Goal: Communication & Community: Answer question/provide support

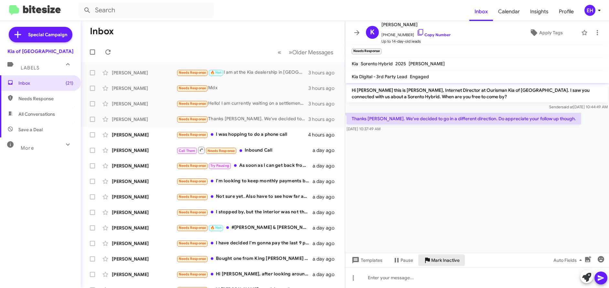
click at [451, 262] on span "Mark Inactive" at bounding box center [445, 261] width 28 height 12
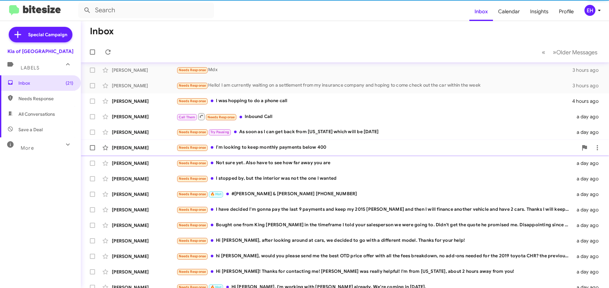
scroll to position [72, 0]
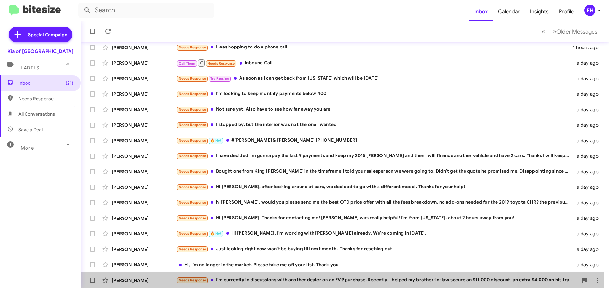
click at [273, 278] on div "Needs Response I’m currently in discussions with another dealer on an EV9 purch…" at bounding box center [378, 279] width 402 height 7
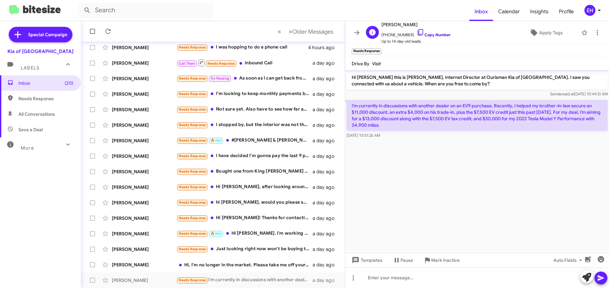
click at [436, 37] on link "Copy Number" at bounding box center [434, 34] width 34 height 5
drag, startPoint x: 394, startPoint y: 125, endPoint x: 349, endPoint y: 103, distance: 49.9
click at [349, 103] on p "I’m currently in discussions with another dealer on an EV9 purchase. Recently, …" at bounding box center [477, 115] width 261 height 31
copy p "I’m currently in discussions with another dealer on an EV9 purchase. Recently, …"
click at [400, 278] on div at bounding box center [477, 277] width 264 height 21
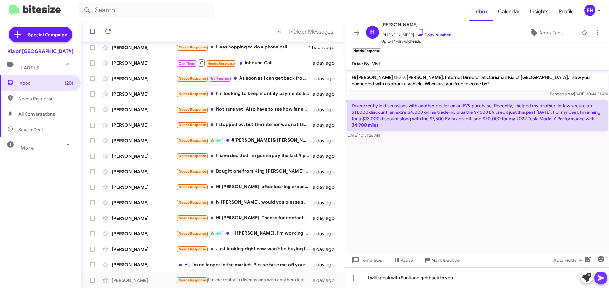
click at [599, 281] on icon at bounding box center [601, 278] width 8 height 8
click at [226, 265] on div "Hi, I'm no longer in the market. Please take me off your list. Thank you!" at bounding box center [245, 265] width 137 height 6
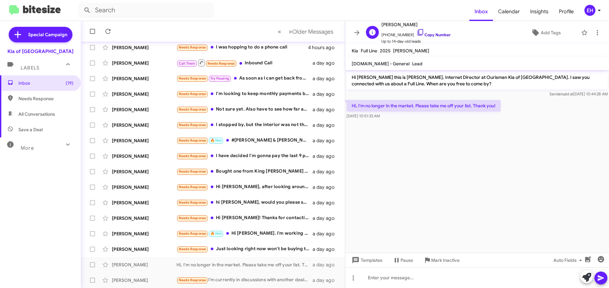
click at [435, 36] on link "Copy Number" at bounding box center [434, 34] width 34 height 5
click at [441, 261] on span "Mark Inactive" at bounding box center [445, 261] width 28 height 12
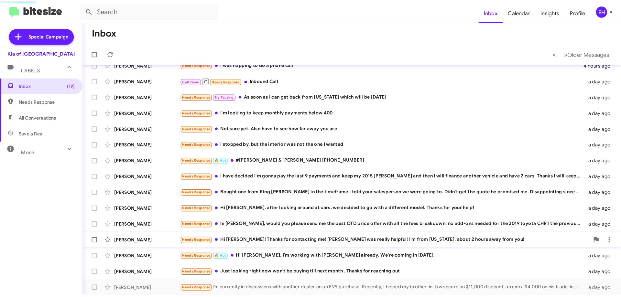
scroll to position [56, 0]
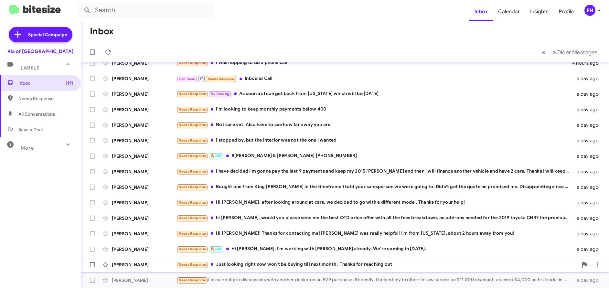
click at [298, 263] on div "Needs Response Just looking right now won't be buying till next month . Thanks …" at bounding box center [378, 264] width 402 height 7
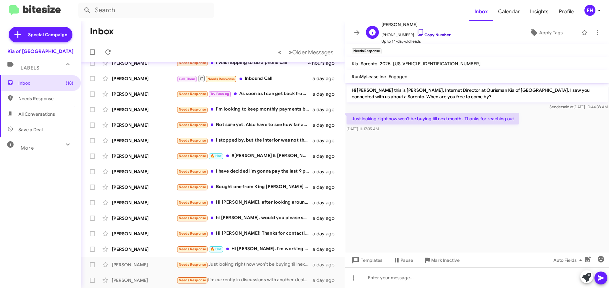
click at [434, 36] on link "Copy Number" at bounding box center [434, 34] width 34 height 5
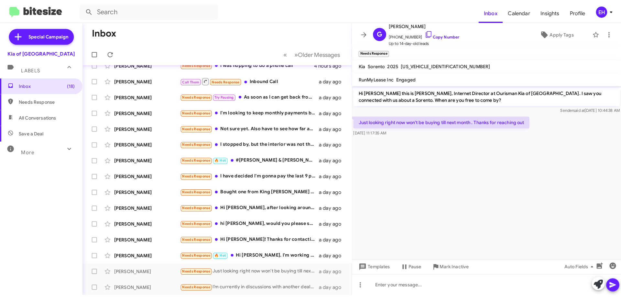
scroll to position [47, 0]
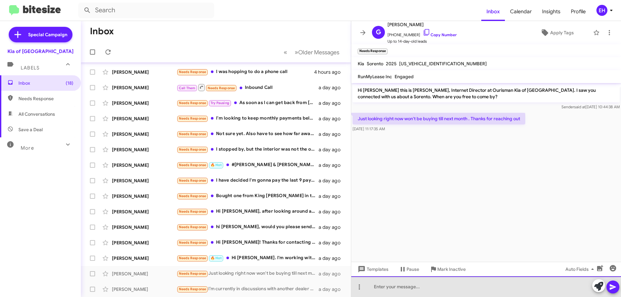
click at [441, 288] on div at bounding box center [486, 286] width 270 height 21
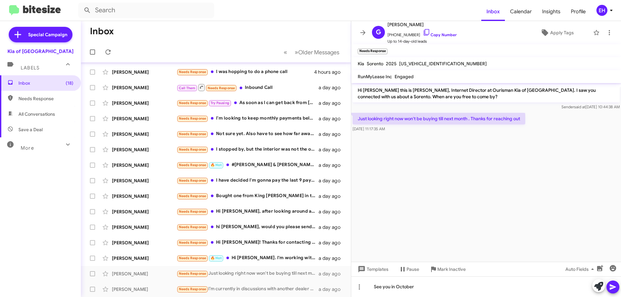
click at [609, 285] on button at bounding box center [612, 287] width 13 height 13
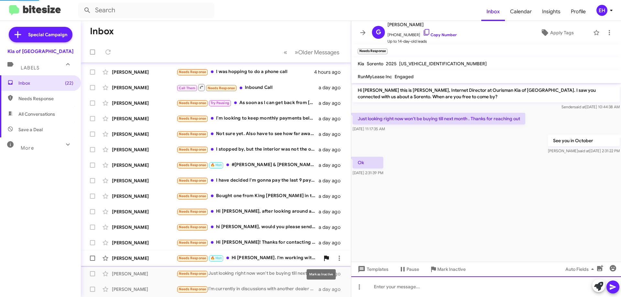
scroll to position [63, 0]
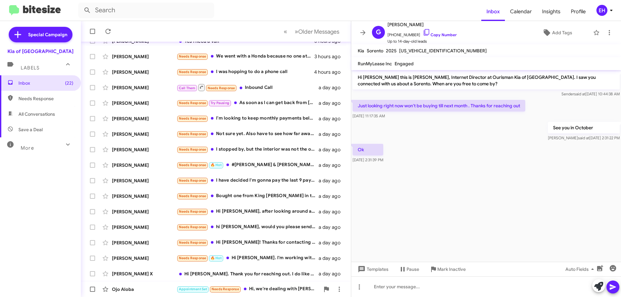
click at [293, 288] on div "Appointment Set Needs Response Hi, we're dealing with [PERSON_NAME] already, th…" at bounding box center [248, 289] width 143 height 7
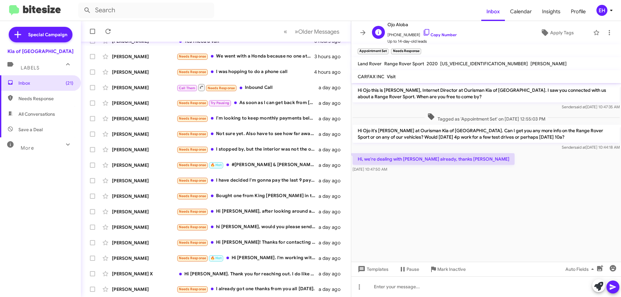
click at [437, 39] on span "Up to 14-day-old leads" at bounding box center [421, 41] width 69 height 6
click at [439, 35] on link "Copy Number" at bounding box center [440, 34] width 34 height 5
click at [437, 270] on span "Mark Inactive" at bounding box center [451, 270] width 28 height 12
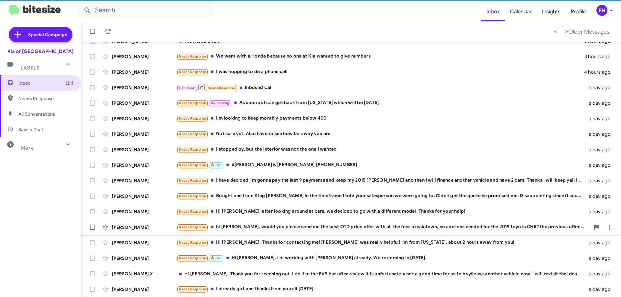
scroll to position [78, 0]
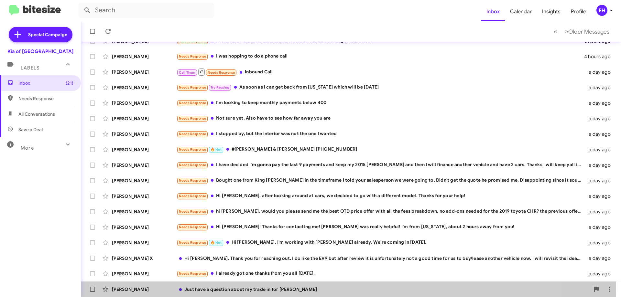
click at [259, 287] on div "Just have a question about my trade in for [PERSON_NAME]" at bounding box center [383, 289] width 413 height 6
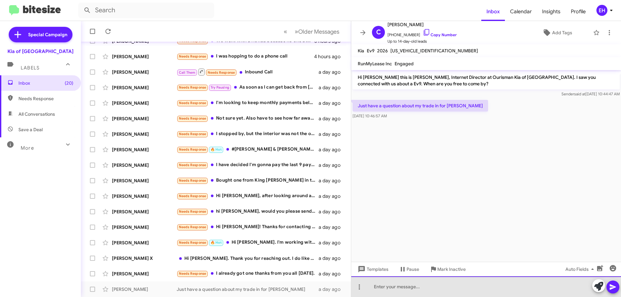
click at [448, 286] on div at bounding box center [486, 286] width 270 height 21
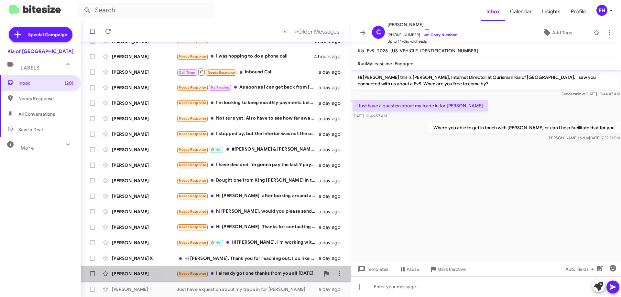
click at [234, 280] on div "[PERSON_NAME] Needs Response I already got one thanks from you all [DATE]. a da…" at bounding box center [216, 273] width 260 height 13
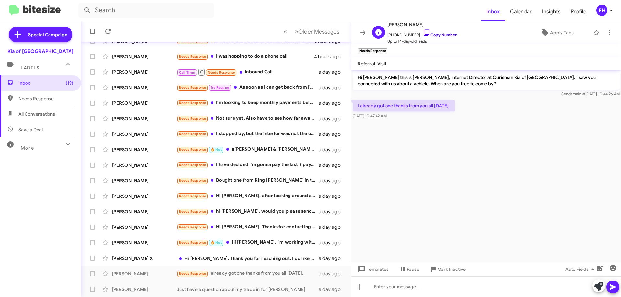
click at [442, 36] on link "Copy Number" at bounding box center [440, 34] width 34 height 5
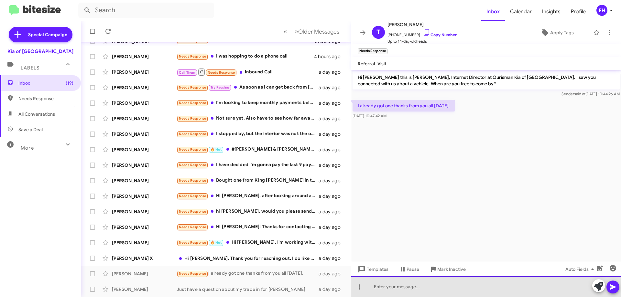
click at [427, 288] on div at bounding box center [486, 286] width 270 height 21
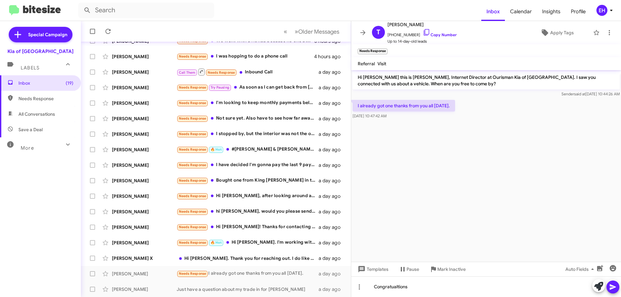
click at [607, 288] on div at bounding box center [605, 286] width 27 height 14
click at [609, 287] on icon at bounding box center [613, 287] width 8 height 8
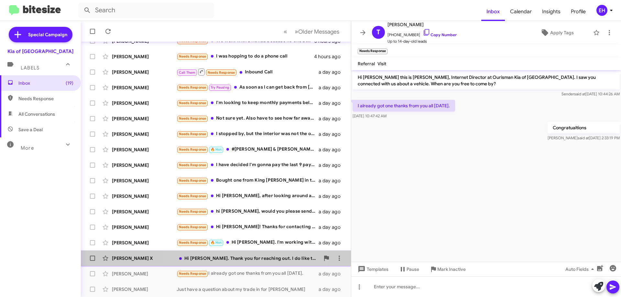
click at [248, 255] on div "Hi [PERSON_NAME]. Thank you for reaching out. I do like the EV9 but after revie…" at bounding box center [248, 258] width 143 height 6
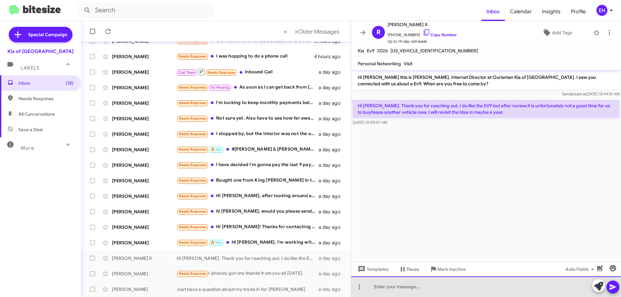
click at [429, 278] on div at bounding box center [486, 286] width 270 height 21
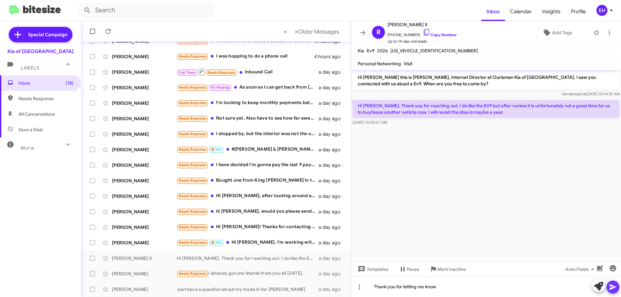
click at [609, 288] on icon at bounding box center [613, 287] width 6 height 5
click at [430, 33] on link "Copy Number" at bounding box center [440, 34] width 34 height 5
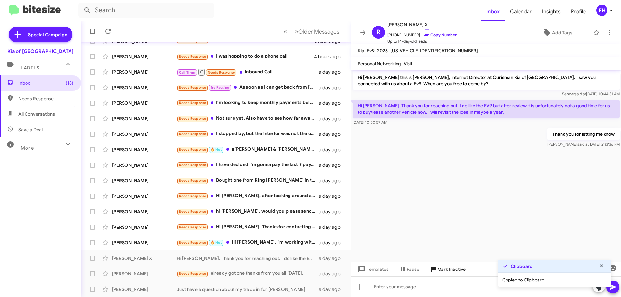
click at [443, 271] on span "Mark Inactive" at bounding box center [451, 270] width 28 height 12
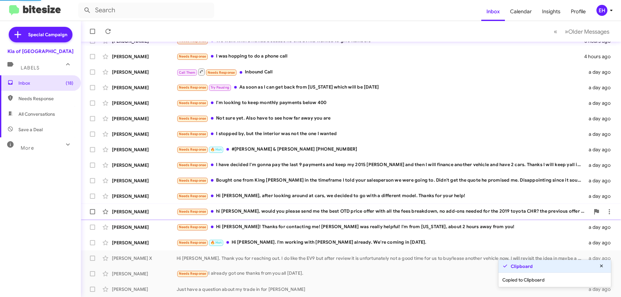
scroll to position [63, 0]
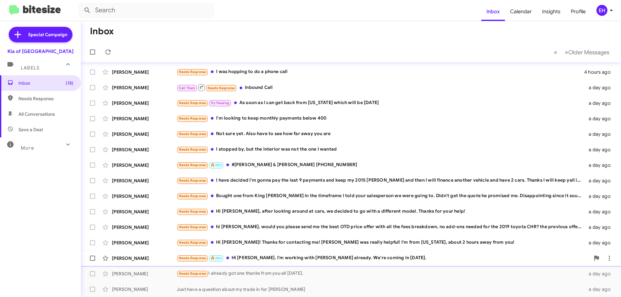
click at [278, 257] on div "Needs Response 🔥 Hot Hi [PERSON_NAME]. I'm working with [PERSON_NAME] already. …" at bounding box center [383, 258] width 413 height 7
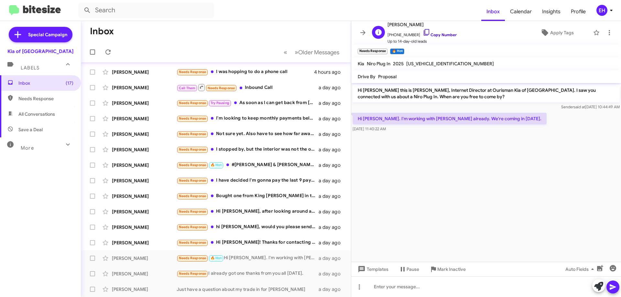
click at [437, 35] on link "Copy Number" at bounding box center [440, 34] width 34 height 5
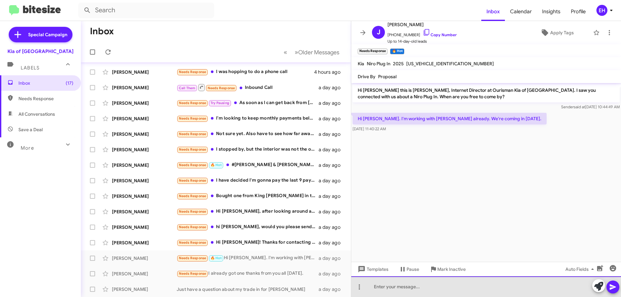
click at [492, 284] on div at bounding box center [486, 286] width 270 height 21
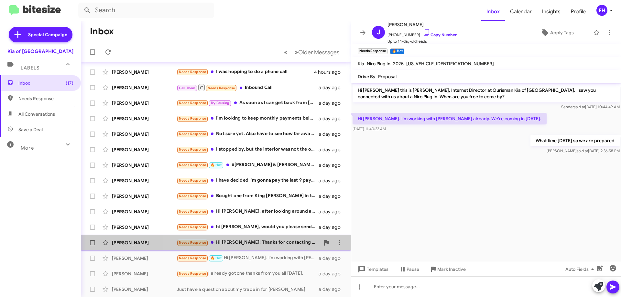
click at [259, 246] on div "Needs Response Hi [PERSON_NAME]! Thanks for contacting me! [PERSON_NAME] was re…" at bounding box center [248, 242] width 143 height 7
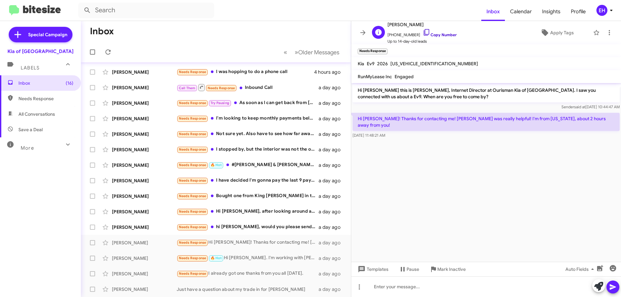
click at [439, 36] on link "Copy Number" at bounding box center [440, 34] width 34 height 5
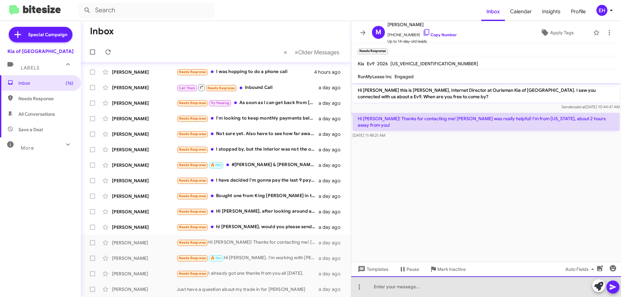
click at [432, 284] on div at bounding box center [486, 286] width 270 height 21
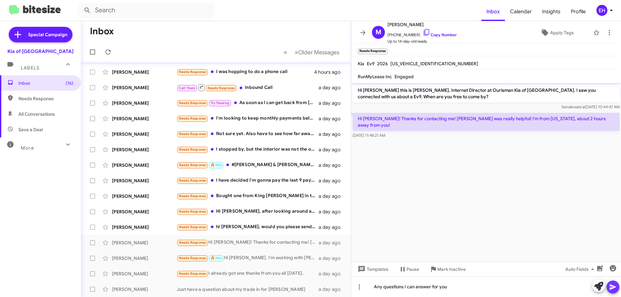
click at [609, 288] on icon at bounding box center [613, 287] width 8 height 8
click at [238, 229] on div "Needs Response hi [PERSON_NAME], would you please send me the best OTD price of…" at bounding box center [248, 226] width 143 height 7
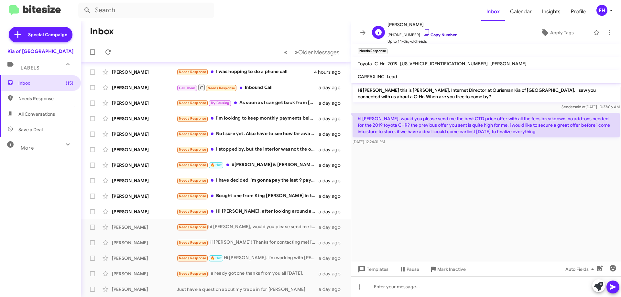
click at [424, 33] on icon at bounding box center [426, 32] width 5 height 6
click at [397, 23] on span "[PERSON_NAME]" at bounding box center [421, 25] width 69 height 8
click at [399, 33] on span "[PHONE_NUMBER] Copy Number" at bounding box center [421, 33] width 69 height 10
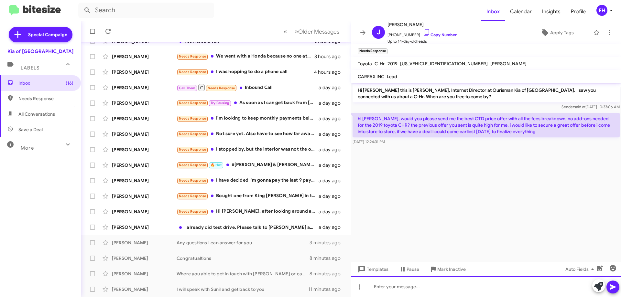
click at [478, 283] on div at bounding box center [486, 286] width 270 height 21
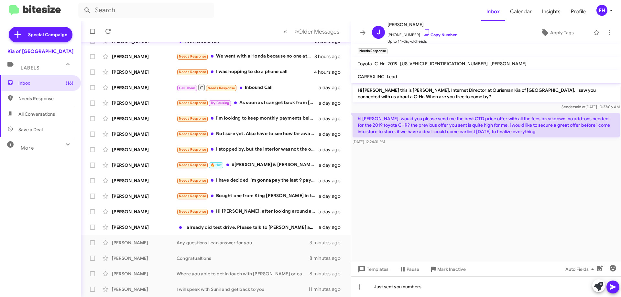
click at [609, 284] on icon at bounding box center [613, 287] width 8 height 8
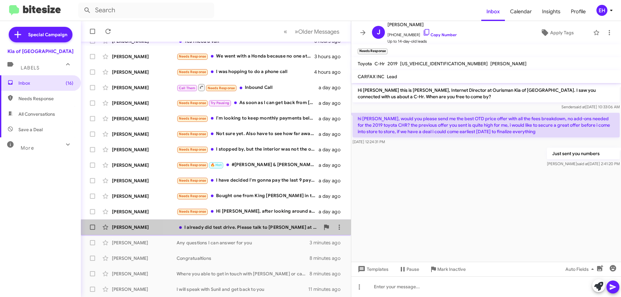
click at [264, 232] on div "[PERSON_NAME] I already did test drive. Please talk to [PERSON_NAME] at [GEOGRA…" at bounding box center [216, 227] width 260 height 13
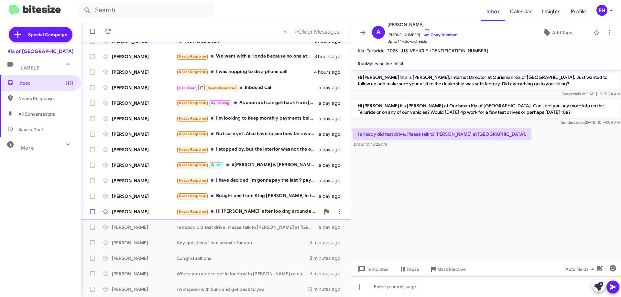
click at [287, 215] on div "Needs Response Hi [PERSON_NAME], after looking around at cars, we decided to go…" at bounding box center [248, 211] width 143 height 7
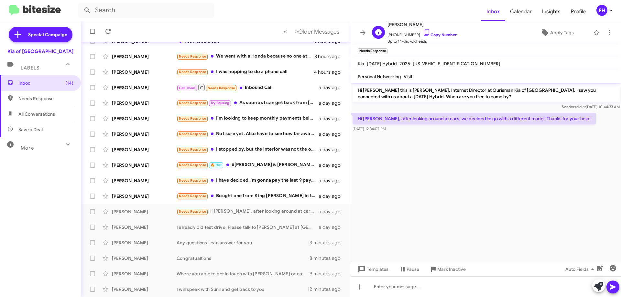
click at [439, 32] on span "[PHONE_NUMBER] Copy Number" at bounding box center [421, 33] width 69 height 10
click at [444, 34] on link "Copy Number" at bounding box center [440, 34] width 34 height 5
click at [455, 269] on span "Mark Inactive" at bounding box center [451, 270] width 28 height 12
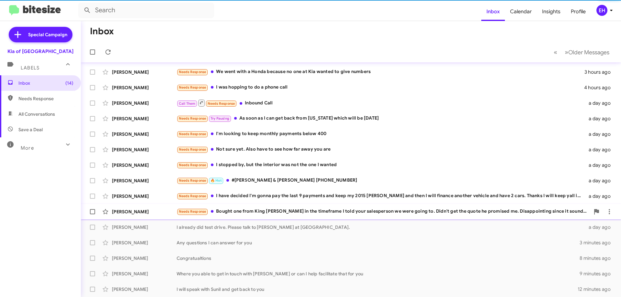
scroll to position [63, 0]
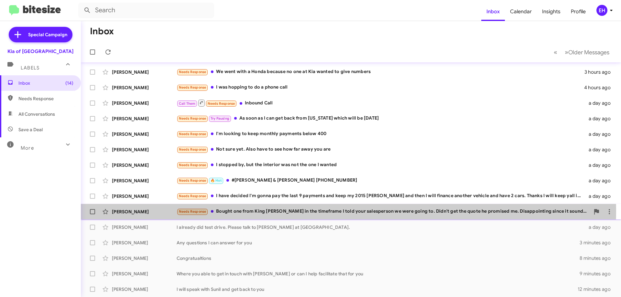
click at [270, 211] on div "Needs Response Bought one from King [PERSON_NAME] in the timeframe I told your …" at bounding box center [383, 211] width 413 height 7
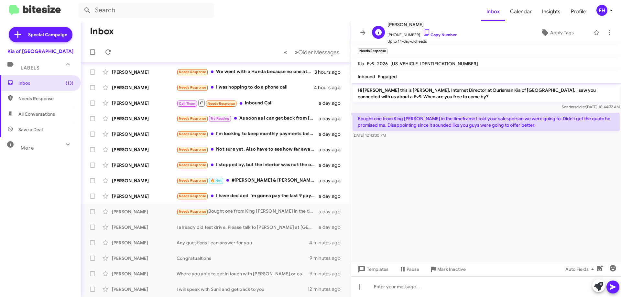
click at [435, 38] on span "[PHONE_NUMBER] Copy Number" at bounding box center [421, 33] width 69 height 10
click at [439, 36] on link "Copy Number" at bounding box center [440, 34] width 34 height 5
click at [456, 268] on span "Mark Inactive" at bounding box center [451, 270] width 28 height 12
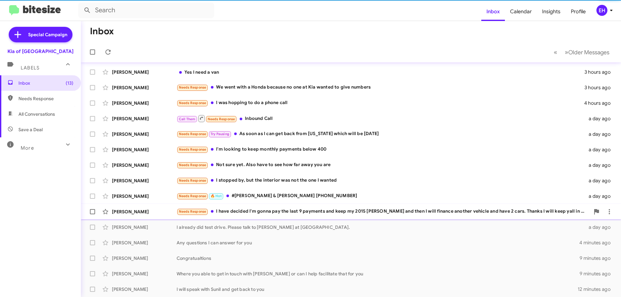
scroll to position [47, 0]
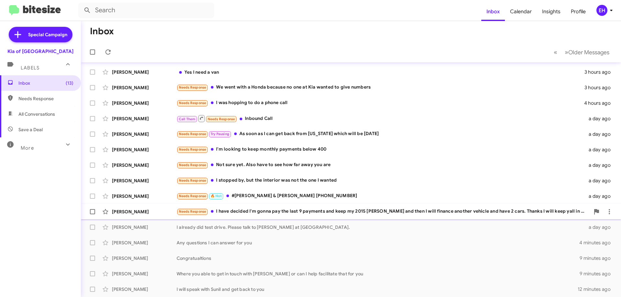
click at [263, 212] on div "Needs Response I have decided I'm gonna pay the last 9 payments and keep my 201…" at bounding box center [383, 211] width 413 height 7
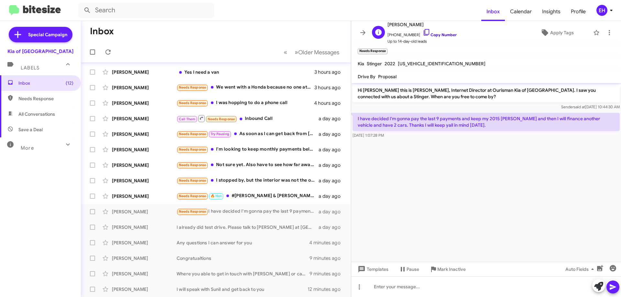
click at [441, 36] on link "Copy Number" at bounding box center [440, 34] width 34 height 5
click at [464, 263] on div "Templates Pause Mark Inactive Auto Fields" at bounding box center [486, 269] width 270 height 15
click at [461, 268] on span "Mark Inactive" at bounding box center [451, 270] width 28 height 12
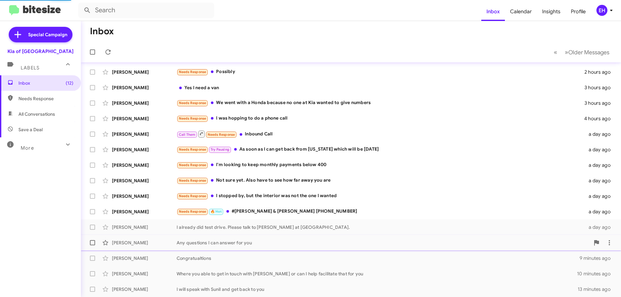
scroll to position [32, 0]
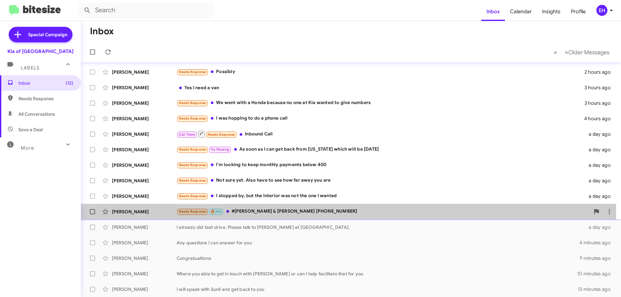
click at [242, 213] on div "Needs Response 🔥 Hot #[PERSON_NAME] & [PERSON_NAME] [PHONE_NUMBER]" at bounding box center [383, 211] width 413 height 7
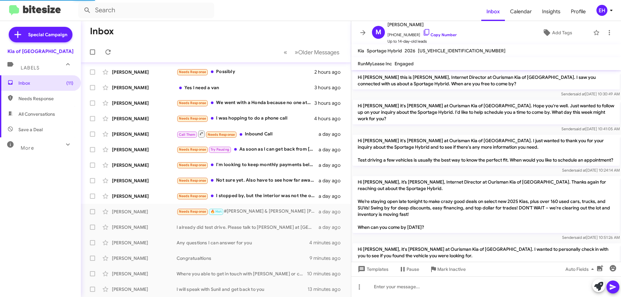
scroll to position [219, 0]
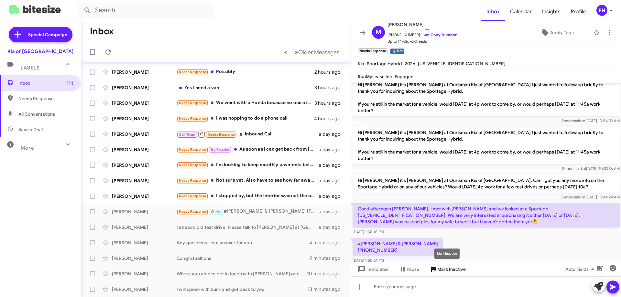
click at [449, 269] on span "Mark Inactive" at bounding box center [451, 270] width 28 height 12
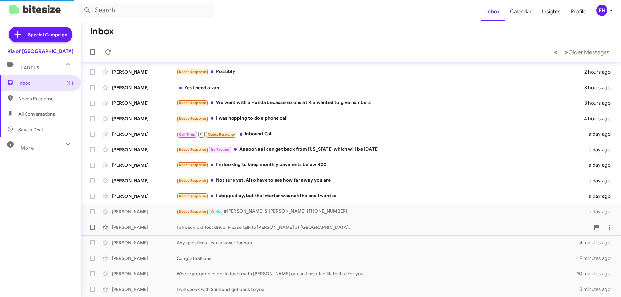
scroll to position [16, 0]
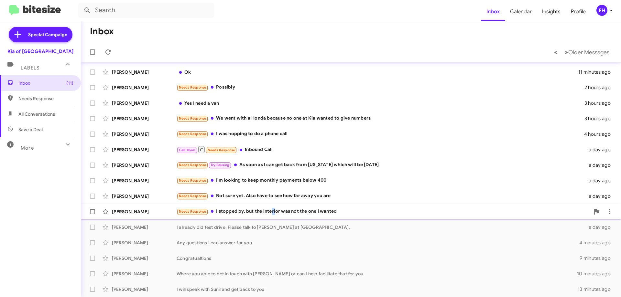
click at [271, 210] on div "Needs Response I stopped by, but the interior was not the one I wanted" at bounding box center [383, 211] width 413 height 7
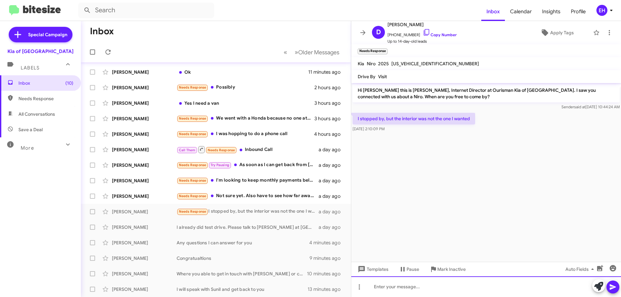
click at [433, 281] on div at bounding box center [486, 286] width 270 height 21
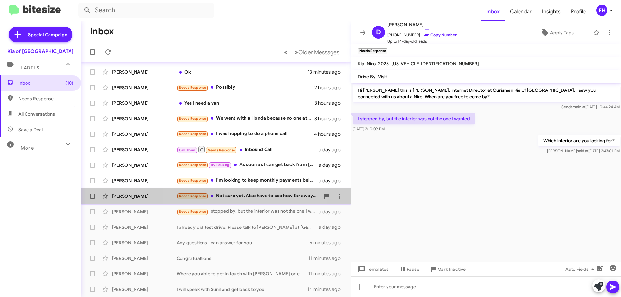
click at [233, 199] on div "Needs Response Not sure yet. Also have to see how far away you are" at bounding box center [248, 195] width 143 height 7
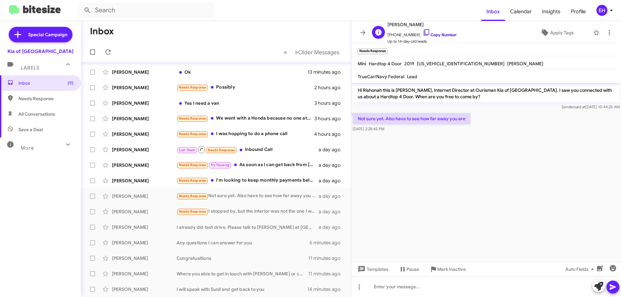
click at [430, 36] on link "Copy Number" at bounding box center [440, 34] width 34 height 5
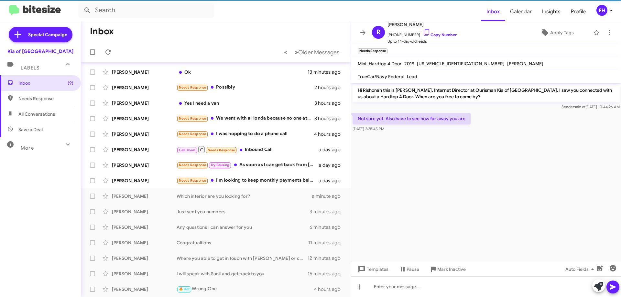
scroll to position [78, 0]
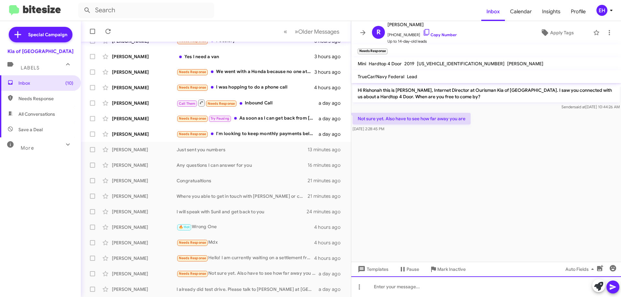
click at [435, 288] on div at bounding box center [486, 286] width 270 height 21
click at [378, 286] on div "Yo are less then 2 hours away" at bounding box center [486, 286] width 270 height 21
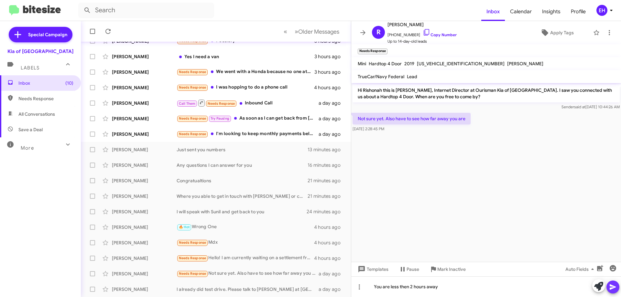
click at [609, 287] on icon at bounding box center [613, 287] width 8 height 8
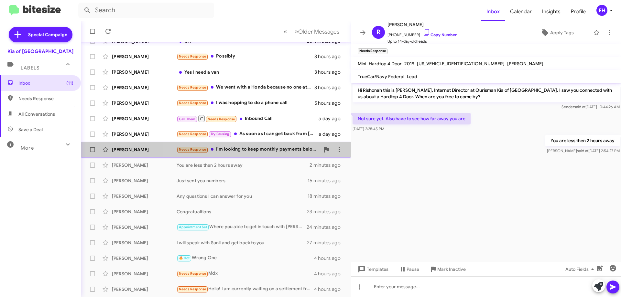
click at [277, 152] on div "Needs Response I'm looking to keep monthly payments below 400" at bounding box center [248, 149] width 143 height 7
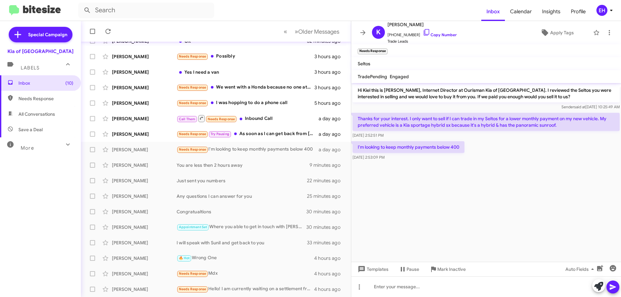
drag, startPoint x: 441, startPoint y: 211, endPoint x: 441, endPoint y: 188, distance: 23.0
click at [441, 214] on cdk-virtual-scroll-viewport "Hi Kiel this is [PERSON_NAME], Internet Director at Ourisman Kia of [GEOGRAPHIC…" at bounding box center [486, 172] width 270 height 179
click at [433, 35] on link "Copy Number" at bounding box center [440, 34] width 34 height 5
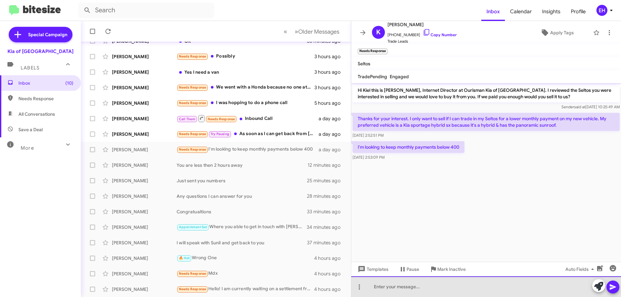
click at [405, 285] on div at bounding box center [486, 286] width 270 height 21
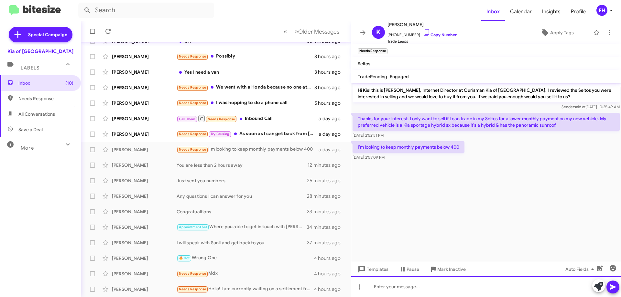
click at [405, 285] on div at bounding box center [486, 286] width 270 height 21
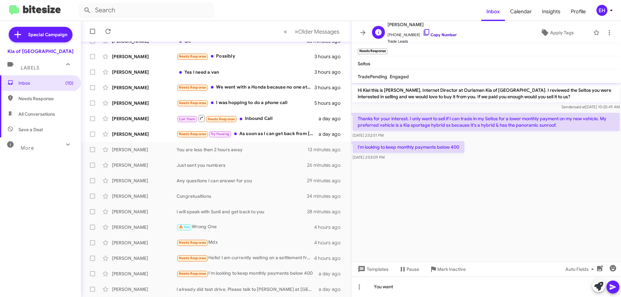
click at [439, 35] on link "Copy Number" at bounding box center [440, 34] width 34 height 5
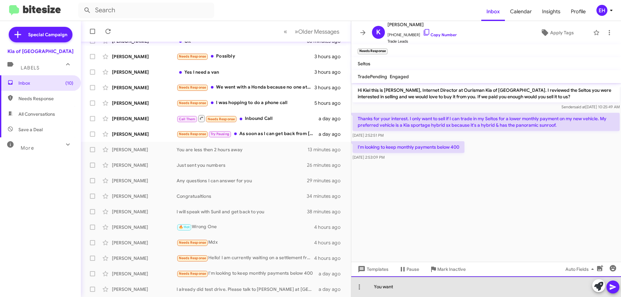
drag, startPoint x: 400, startPoint y: 286, endPoint x: 351, endPoint y: 300, distance: 51.3
click at [351, 288] on html "Inbox Calendar Insights Profile EH Special Campaign Kia of Catonsville Labels I…" at bounding box center [310, 148] width 621 height 297
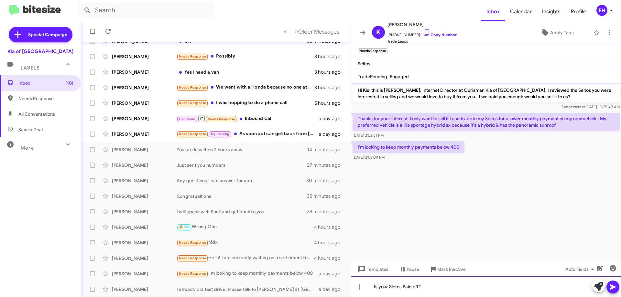
click at [395, 286] on div "Is your Sletos Paid off?" at bounding box center [486, 286] width 270 height 21
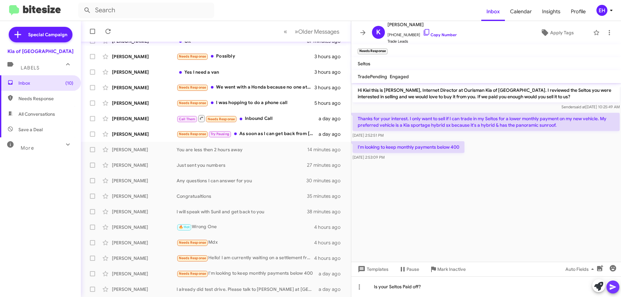
click at [609, 287] on icon at bounding box center [613, 287] width 6 height 5
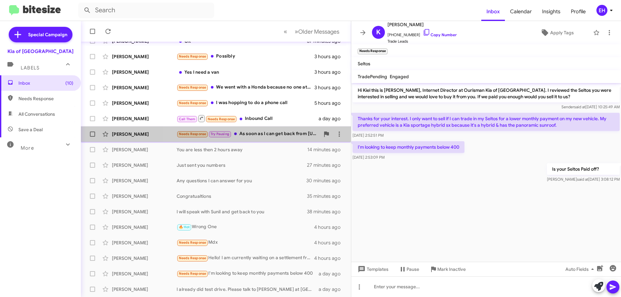
click at [283, 132] on div "Needs Response Try Pausing As soon as I can get back from [US_STATE] which will…" at bounding box center [248, 133] width 143 height 7
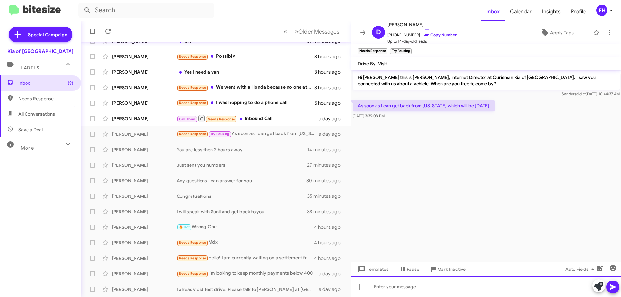
click at [412, 288] on div at bounding box center [486, 286] width 270 height 21
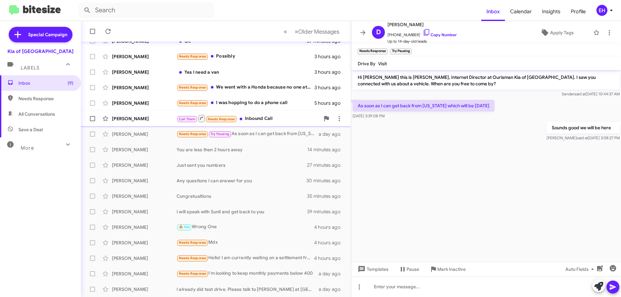
click at [254, 117] on div "Call Them Needs Response Inbound Call" at bounding box center [248, 118] width 143 height 8
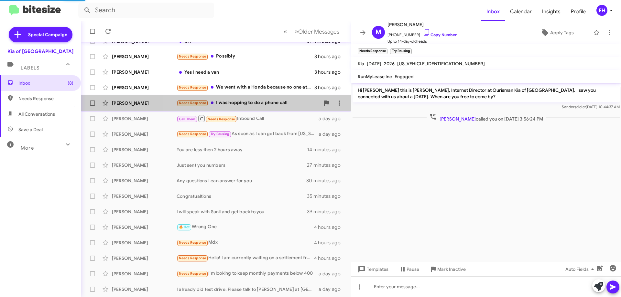
click at [256, 101] on div "Needs Response I was hopping to do a phone call" at bounding box center [248, 102] width 143 height 7
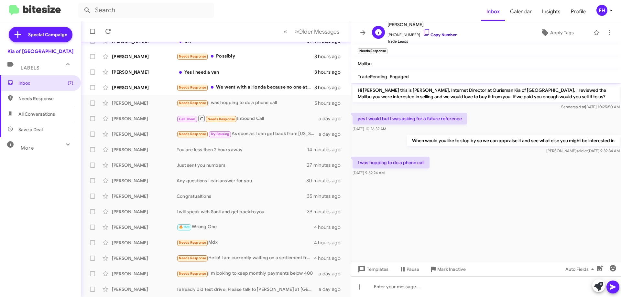
click at [437, 34] on link "Copy Number" at bounding box center [440, 34] width 34 height 5
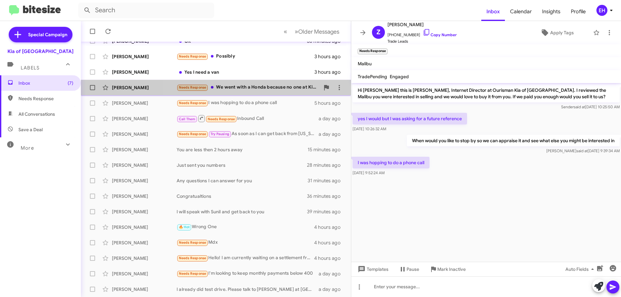
click at [279, 87] on div "Needs Response We went with a Honda because no one at Kia wanted to give numbers" at bounding box center [248, 87] width 143 height 7
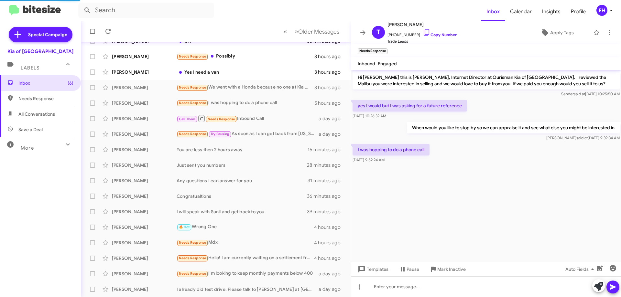
scroll to position [451, 0]
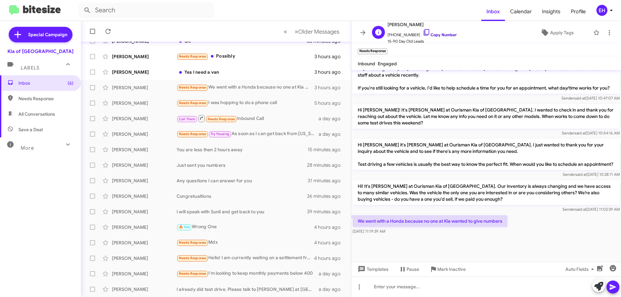
click at [439, 36] on link "Copy Number" at bounding box center [440, 34] width 34 height 5
click at [460, 266] on span "Mark Inactive" at bounding box center [451, 270] width 28 height 12
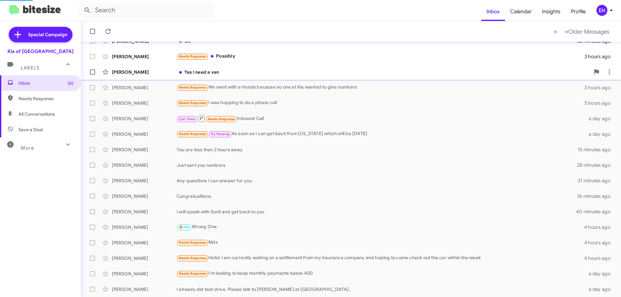
scroll to position [63, 0]
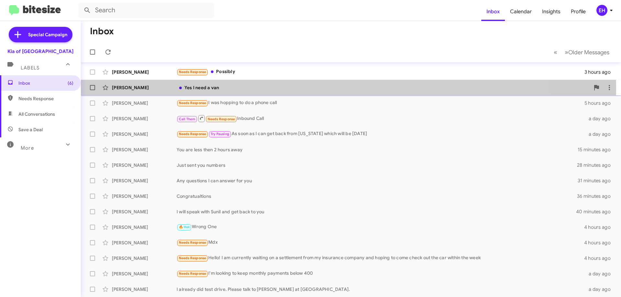
click at [213, 87] on div "Yes I need a van" at bounding box center [383, 87] width 413 height 6
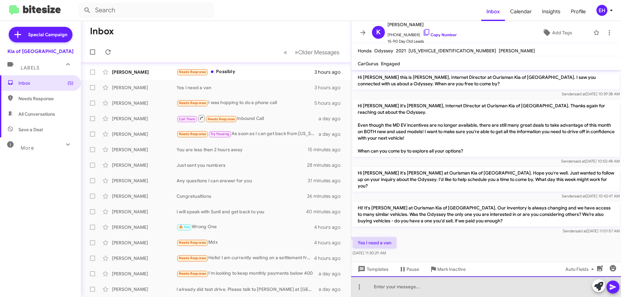
click at [438, 279] on div at bounding box center [486, 286] width 270 height 21
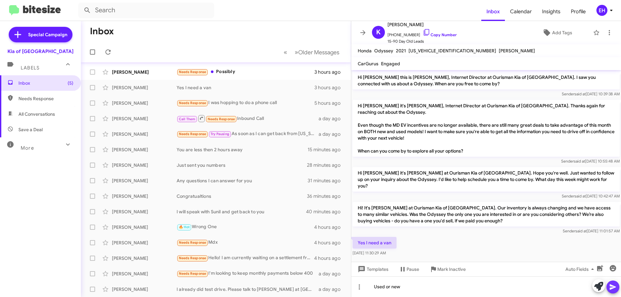
click at [609, 288] on span at bounding box center [613, 287] width 8 height 13
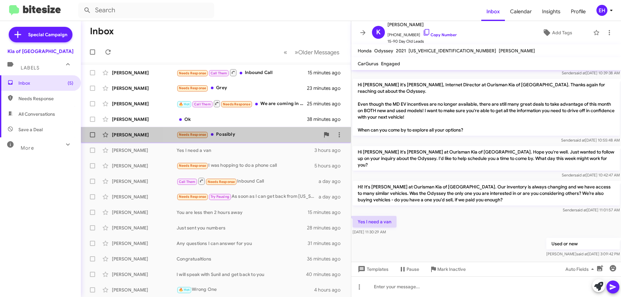
click at [223, 136] on div "Needs Response Possibly" at bounding box center [248, 134] width 143 height 7
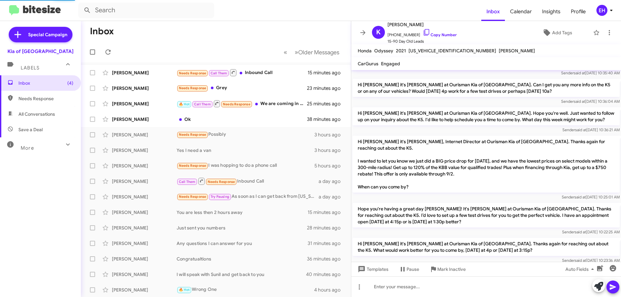
scroll to position [462, 0]
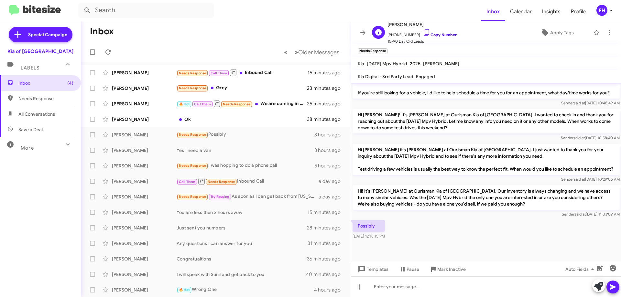
click at [445, 34] on link "Copy Number" at bounding box center [440, 34] width 34 height 5
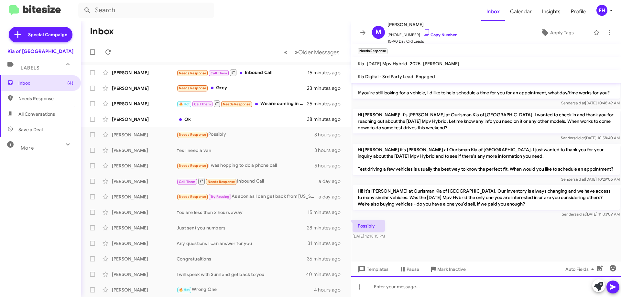
click at [405, 288] on div at bounding box center [486, 286] width 270 height 21
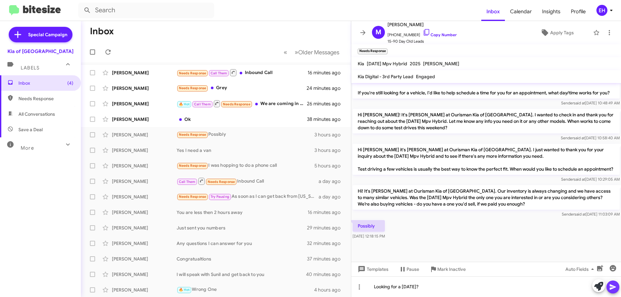
click at [609, 288] on icon at bounding box center [613, 287] width 6 height 5
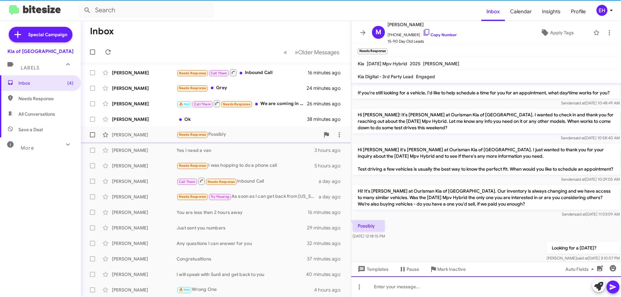
scroll to position [0, 0]
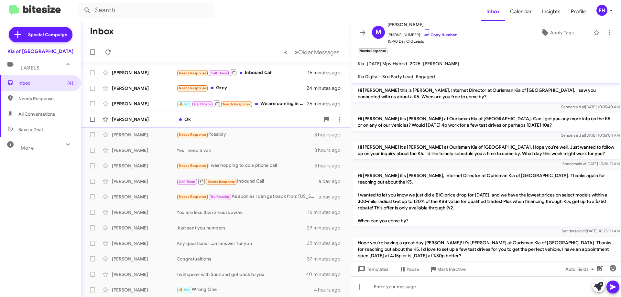
click at [186, 119] on div "Ok" at bounding box center [248, 119] width 143 height 6
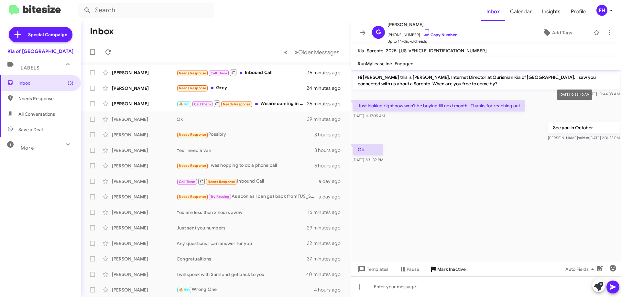
click at [448, 265] on span "Mark Inactive" at bounding box center [451, 270] width 28 height 12
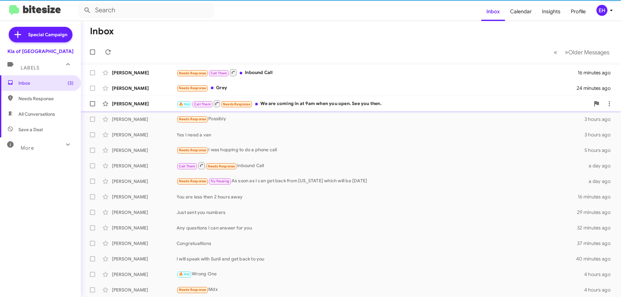
click at [283, 103] on div "🔥 Hot Call Them Needs Response We are coming in at 9am when you open. See you t…" at bounding box center [383, 104] width 413 height 8
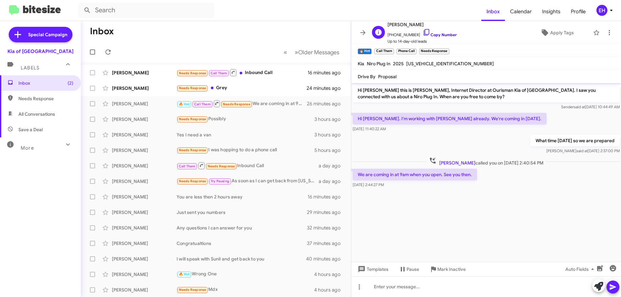
click at [449, 36] on link "Copy Number" at bounding box center [440, 34] width 34 height 5
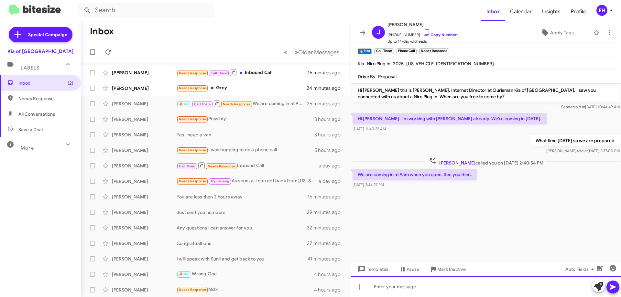
click at [478, 287] on div at bounding box center [486, 286] width 270 height 21
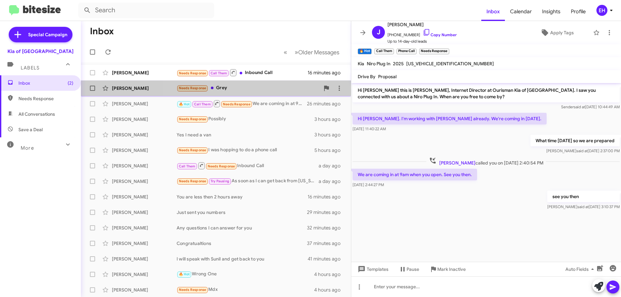
click at [225, 89] on div "Needs Response Grey" at bounding box center [248, 87] width 143 height 7
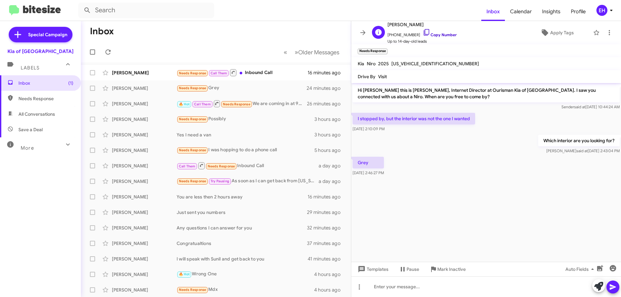
click at [438, 35] on link "Copy Number" at bounding box center [440, 34] width 34 height 5
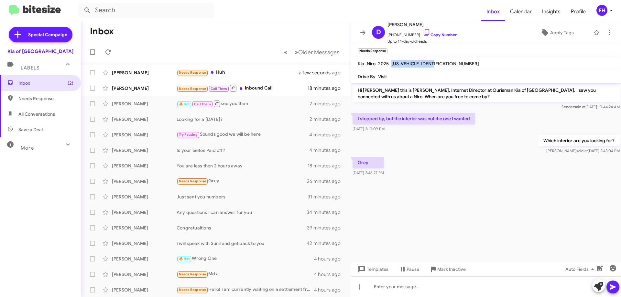
drag, startPoint x: 445, startPoint y: 63, endPoint x: 390, endPoint y: 64, distance: 55.3
click at [390, 64] on mat-toolbar "Kia Niro 2025 [US_VEHICLE_IDENTIFICATION_NUMBER]" at bounding box center [486, 63] width 270 height 13
copy span "[US_VEHICLE_IDENTIFICATION_NUMBER]"
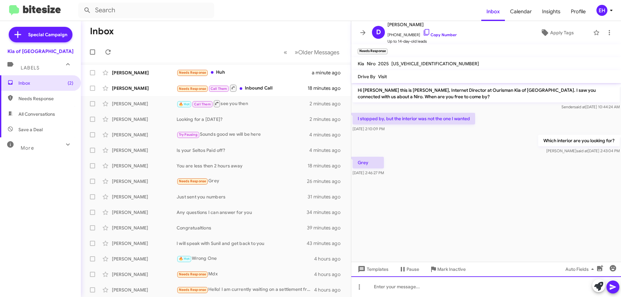
click at [400, 284] on div at bounding box center [486, 286] width 270 height 21
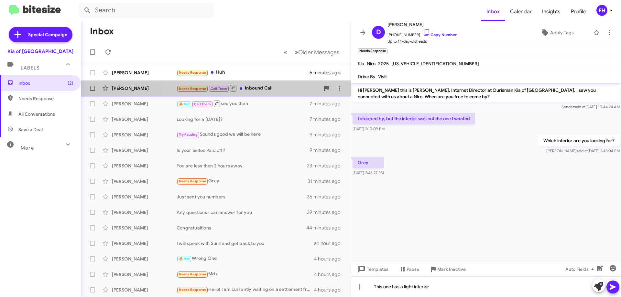
click at [261, 86] on div "Needs Response Call Them Inbound Call" at bounding box center [248, 88] width 143 height 8
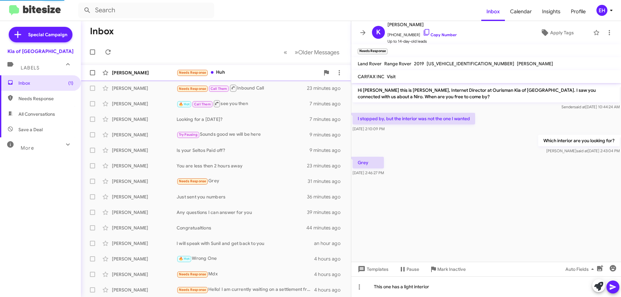
click at [227, 74] on div "Needs Response Huh" at bounding box center [248, 72] width 143 height 7
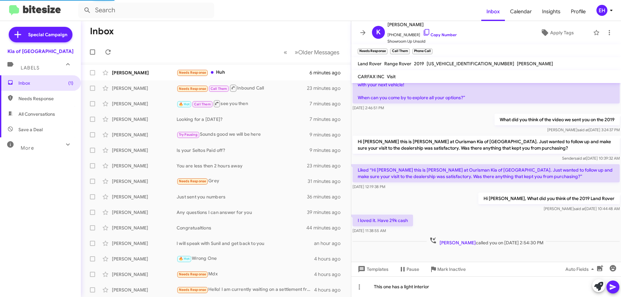
scroll to position [58, 0]
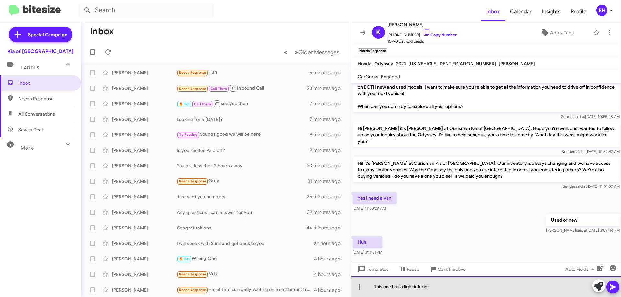
click at [435, 285] on div "This one has a light interior" at bounding box center [486, 286] width 270 height 21
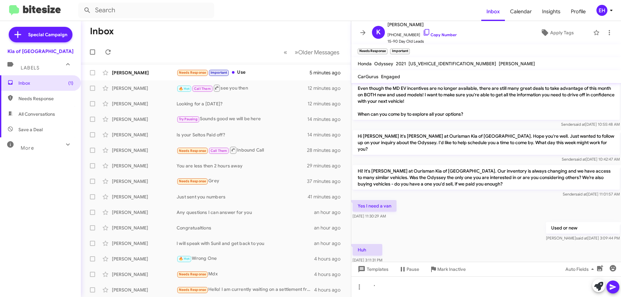
scroll to position [105, 0]
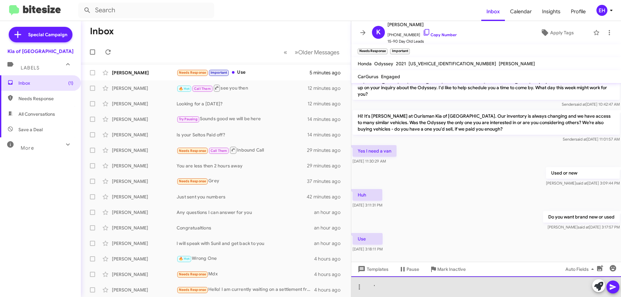
drag, startPoint x: 400, startPoint y: 281, endPoint x: 400, endPoint y: 285, distance: 4.5
click at [400, 285] on div "'" at bounding box center [486, 286] width 270 height 21
click at [398, 286] on div "'" at bounding box center [486, 286] width 270 height 21
drag, startPoint x: 367, startPoint y: 289, endPoint x: 375, endPoint y: 288, distance: 7.5
click at [375, 288] on div at bounding box center [486, 286] width 270 height 21
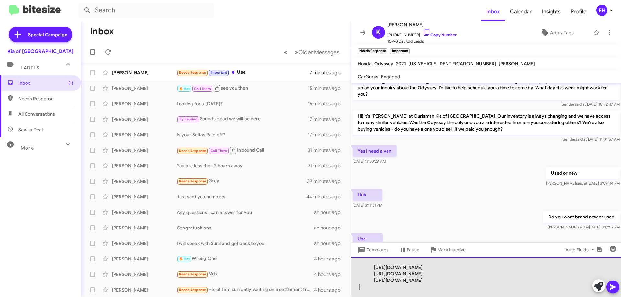
click at [537, 267] on div "[URL][DOMAIN_NAME] [URL][DOMAIN_NAME] [URL][DOMAIN_NAME]" at bounding box center [486, 277] width 270 height 40
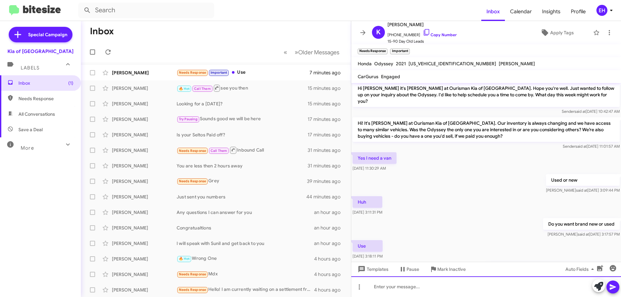
scroll to position [135, 0]
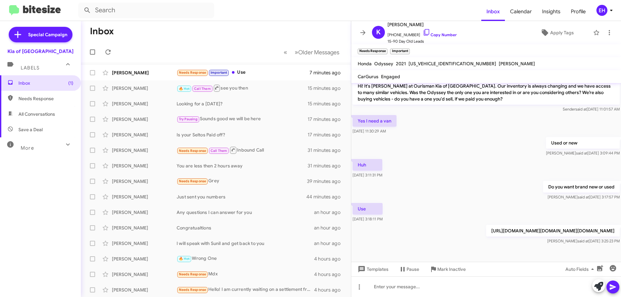
drag, startPoint x: 501, startPoint y: 223, endPoint x: 534, endPoint y: 237, distance: 36.0
click at [534, 237] on div "[URL][DOMAIN_NAME][DOMAIN_NAME][DOMAIN_NAME] [PERSON_NAME] said at [DATE] 3:25:…" at bounding box center [553, 234] width 134 height 19
copy p "[URL][DOMAIN_NAME][DOMAIN_NAME]"
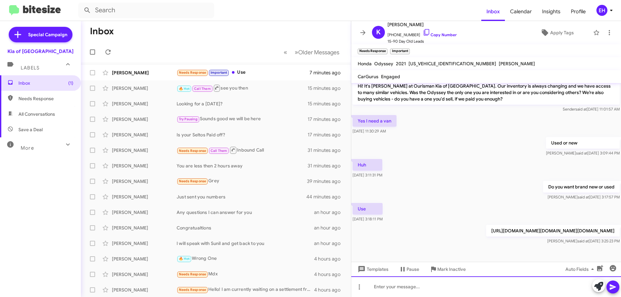
click at [399, 278] on div at bounding box center [486, 286] width 270 height 21
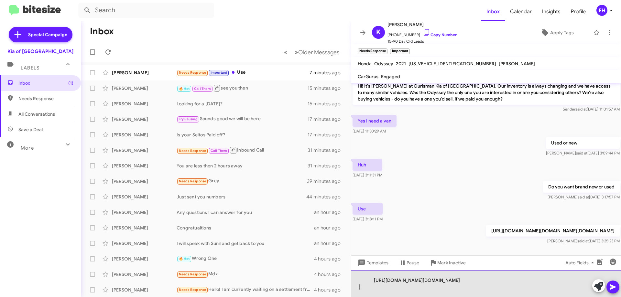
drag, startPoint x: 415, startPoint y: 280, endPoint x: 520, endPoint y: 289, distance: 106.1
click at [520, 288] on div "[URL][DOMAIN_NAME][DOMAIN_NAME]" at bounding box center [486, 283] width 270 height 27
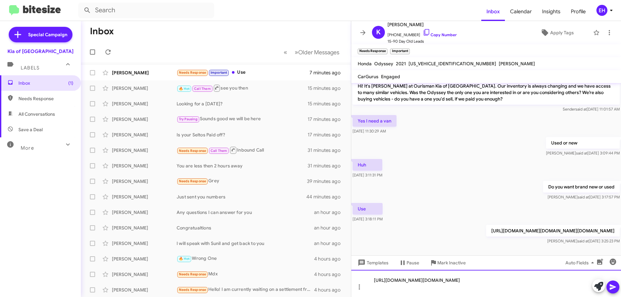
copy div "[URL][DOMAIN_NAME]"
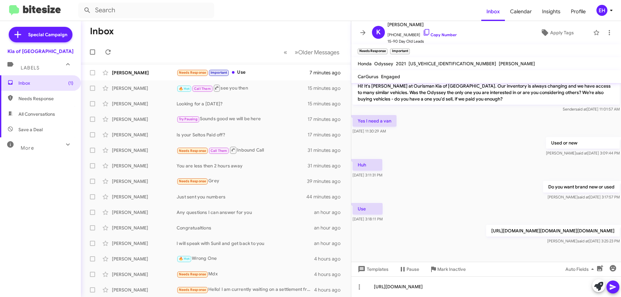
click at [609, 285] on icon at bounding box center [613, 287] width 8 height 8
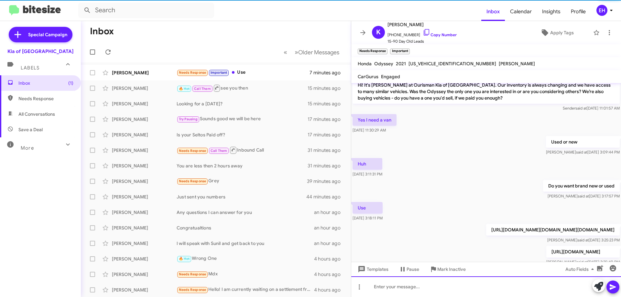
scroll to position [158, 0]
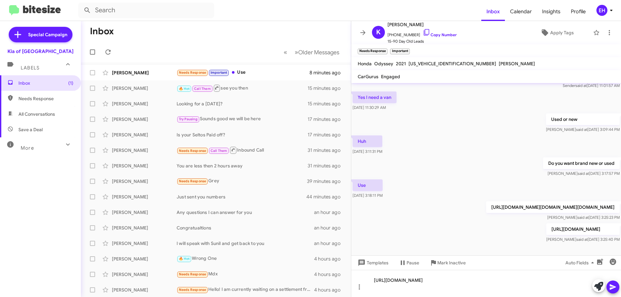
click at [609, 287] on icon at bounding box center [613, 287] width 8 height 8
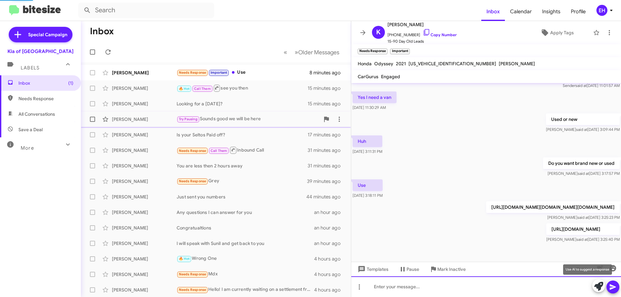
scroll to position [0, 0]
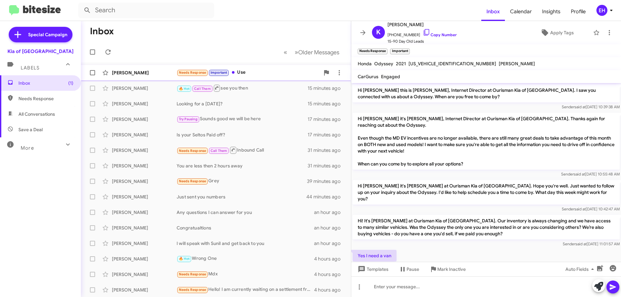
click at [241, 72] on div "Needs Response Important Use" at bounding box center [248, 72] width 143 height 7
click at [44, 97] on span "Needs Response" at bounding box center [45, 98] width 55 height 6
type input "in:needs-response"
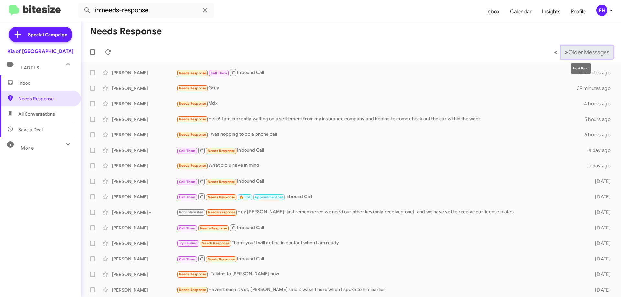
click at [567, 58] on button "» Next Older Messages" at bounding box center [587, 52] width 52 height 13
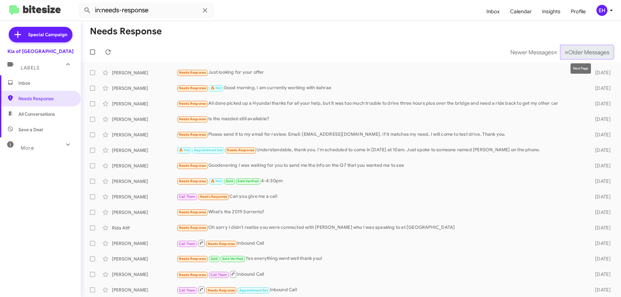
click at [596, 49] on span "Older Messages" at bounding box center [588, 52] width 41 height 7
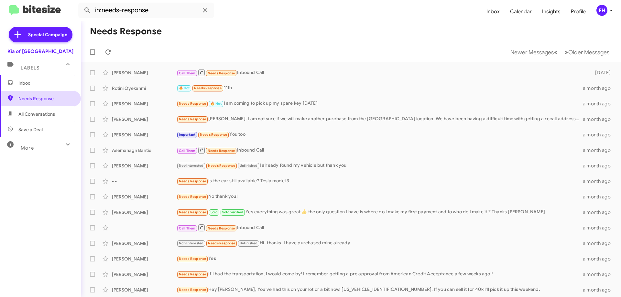
click at [33, 100] on span "Needs Response" at bounding box center [45, 98] width 55 height 6
click at [33, 85] on span "Inbox" at bounding box center [45, 83] width 55 height 6
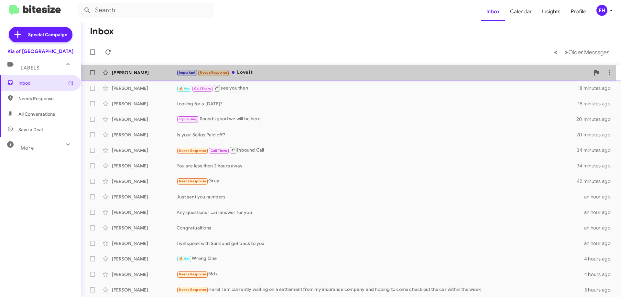
drag, startPoint x: 244, startPoint y: 74, endPoint x: 307, endPoint y: 69, distance: 63.3
click at [245, 74] on div "Important Needs Response Love it" at bounding box center [383, 72] width 413 height 7
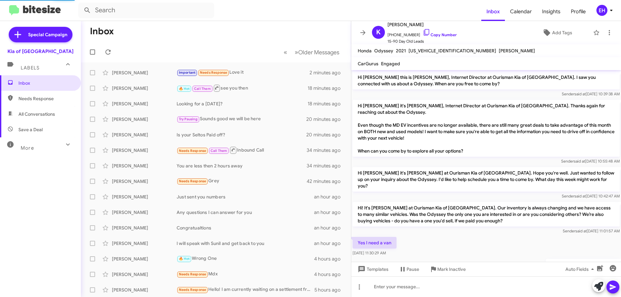
scroll to position [167, 0]
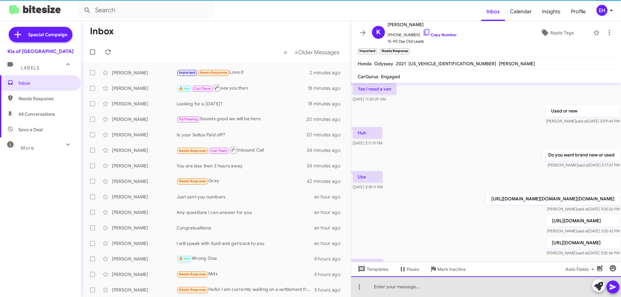
click at [444, 282] on div at bounding box center [486, 286] width 270 height 21
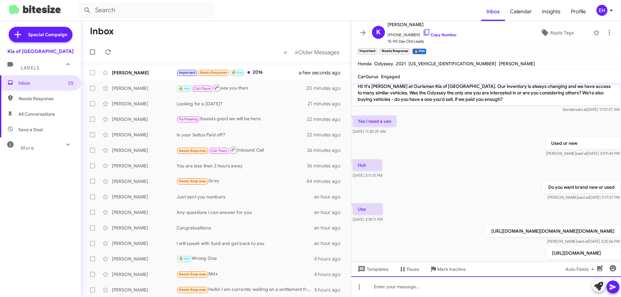
scroll to position [253, 0]
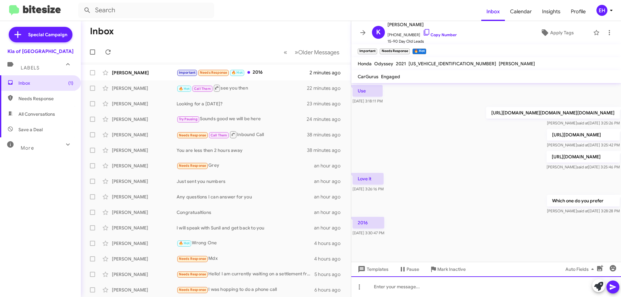
click at [429, 288] on div at bounding box center [486, 286] width 270 height 21
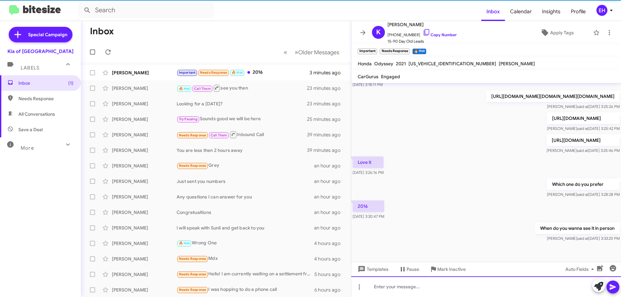
scroll to position [276, 0]
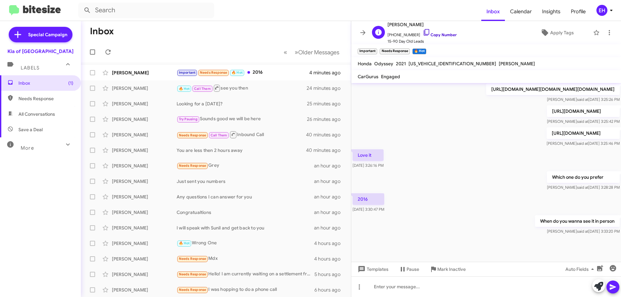
click at [438, 36] on link "Copy Number" at bounding box center [440, 34] width 34 height 5
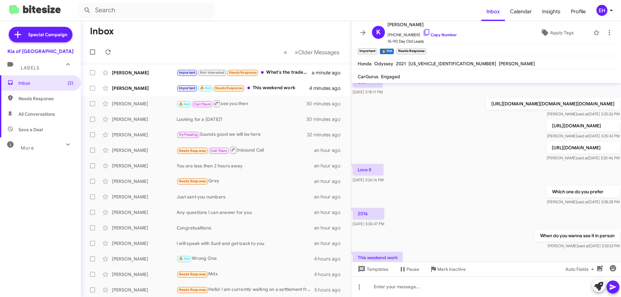
scroll to position [300, 0]
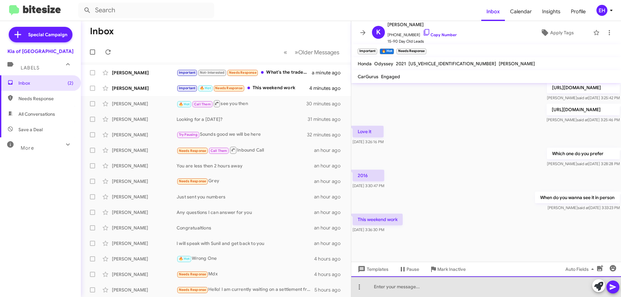
click at [459, 288] on div at bounding box center [486, 286] width 270 height 21
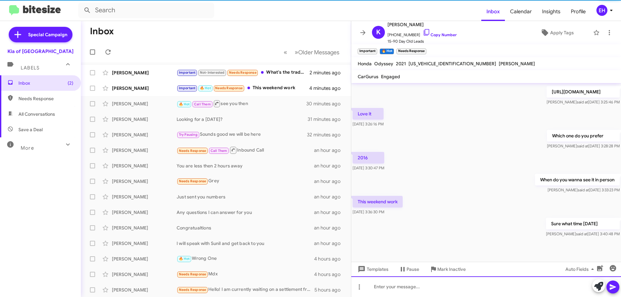
scroll to position [324, 0]
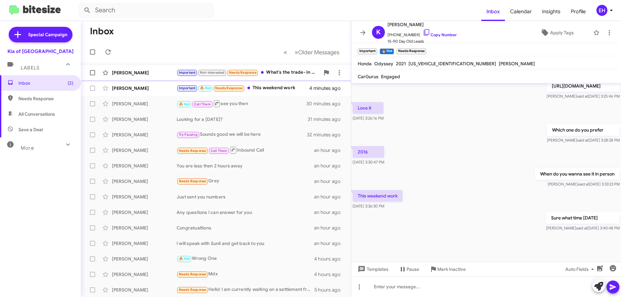
click at [280, 71] on div "Important Not-Interested Needs Response What's the trade- in value for my selto…" at bounding box center [248, 72] width 143 height 7
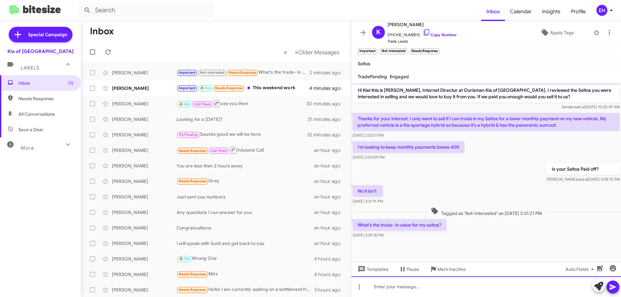
click at [433, 288] on div at bounding box center [486, 286] width 270 height 21
click at [411, 286] on div at bounding box center [486, 286] width 270 height 21
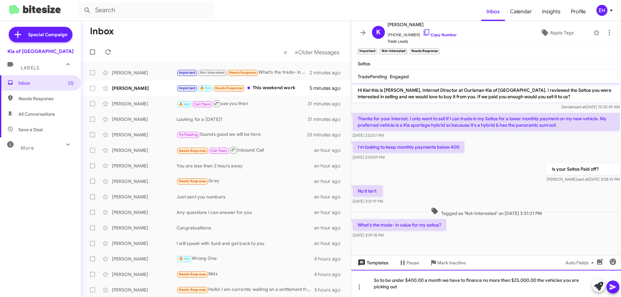
drag, startPoint x: 434, startPoint y: 291, endPoint x: 372, endPoint y: 266, distance: 66.8
click at [372, 267] on div "Hi Kiel this is [PERSON_NAME], Internet Director at Ourisman Kia of [GEOGRAPHIC…" at bounding box center [486, 190] width 270 height 214
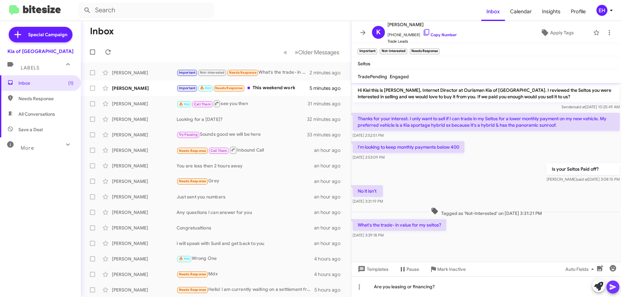
click at [609, 287] on button at bounding box center [612, 287] width 13 height 13
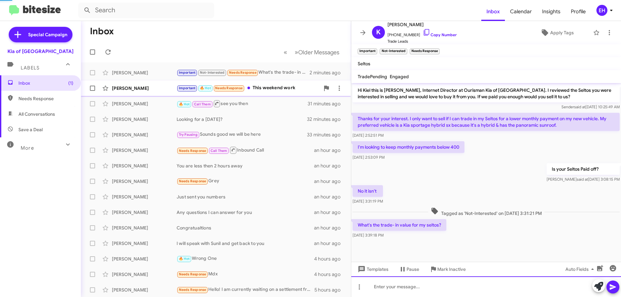
scroll to position [13, 0]
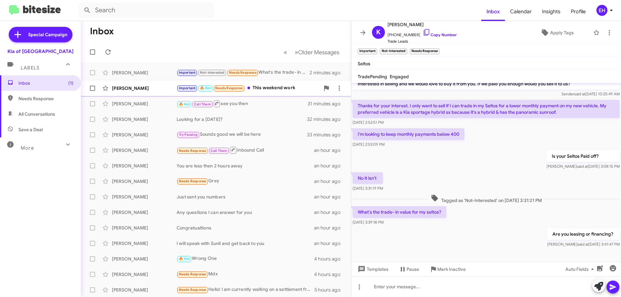
click at [270, 89] on div "Important 🔥 Hot Needs Response This weekend work" at bounding box center [248, 87] width 143 height 7
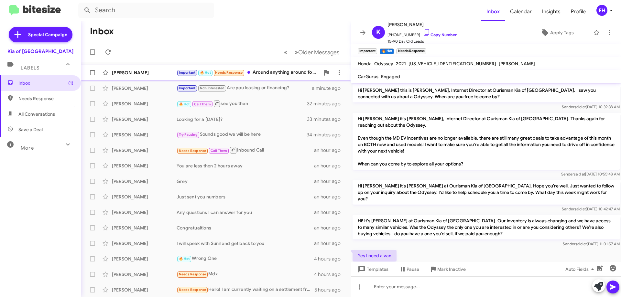
click at [267, 70] on div "Important 🔥 Hot Needs Response Around anything around four" at bounding box center [248, 72] width 143 height 7
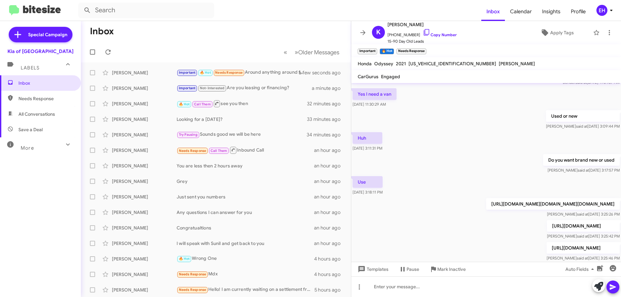
scroll to position [347, 0]
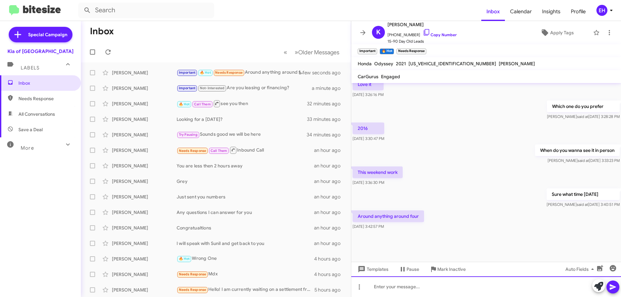
click at [425, 287] on div at bounding box center [486, 286] width 270 height 21
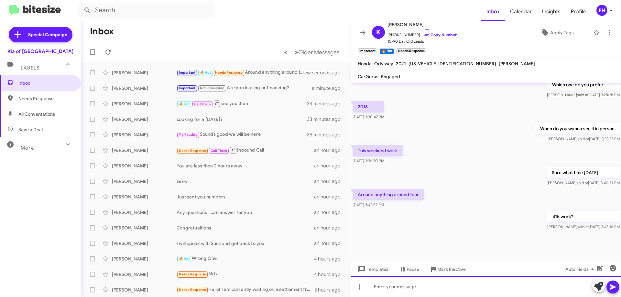
scroll to position [371, 0]
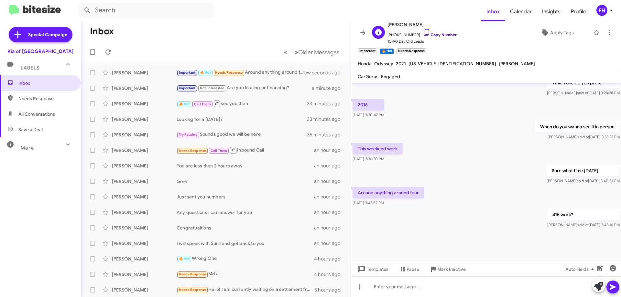
click at [443, 36] on link "Copy Number" at bounding box center [440, 34] width 34 height 5
click at [45, 98] on span "Needs Response" at bounding box center [45, 98] width 55 height 6
type input "in:needs-response"
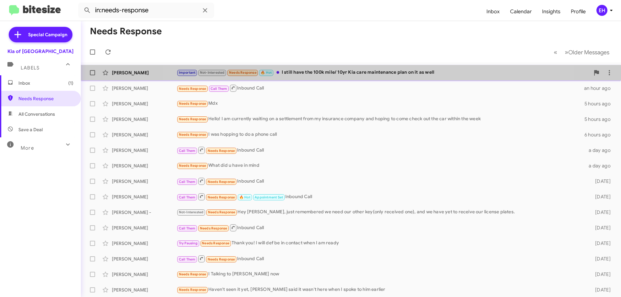
click at [362, 76] on div "Important Not-Interested Needs Response 🔥 Hot I still have the 100k mile/ 10yr …" at bounding box center [383, 72] width 413 height 7
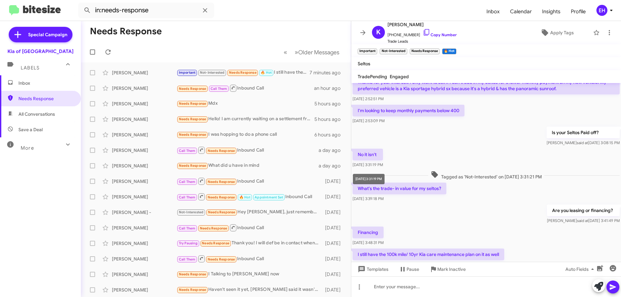
scroll to position [60, 0]
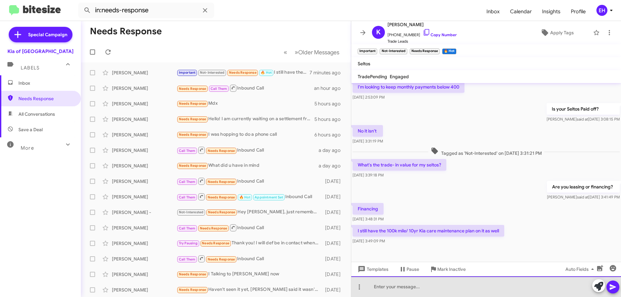
click at [420, 287] on div at bounding box center [486, 286] width 270 height 21
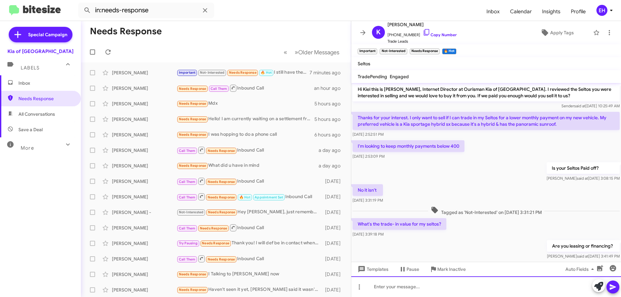
scroll to position [0, 0]
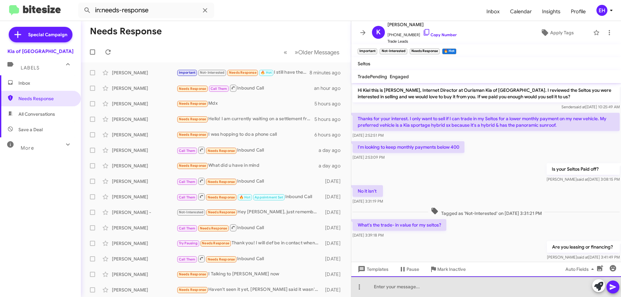
click at [379, 284] on div at bounding box center [486, 286] width 270 height 21
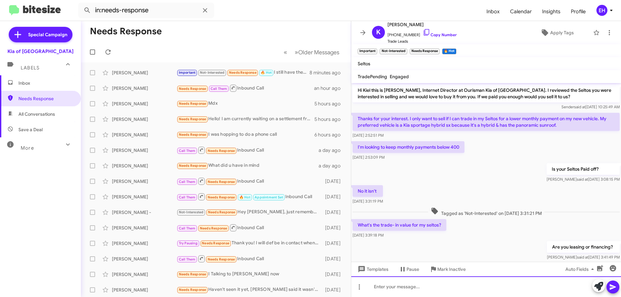
paste div
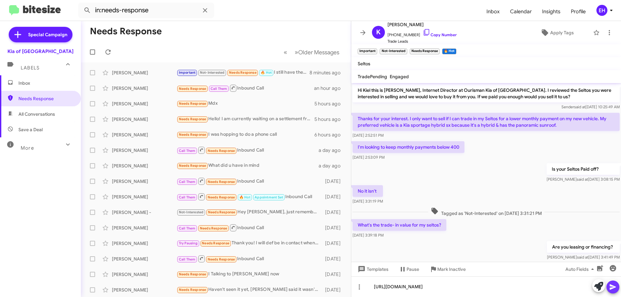
click at [609, 285] on icon at bounding box center [613, 287] width 8 height 8
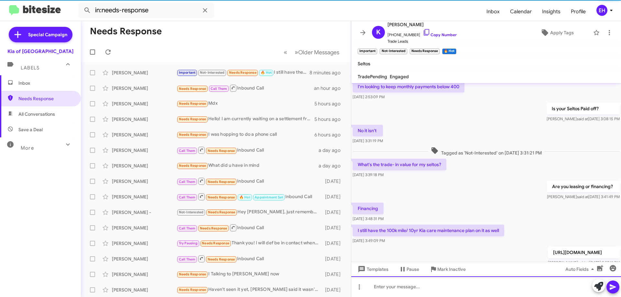
scroll to position [84, 0]
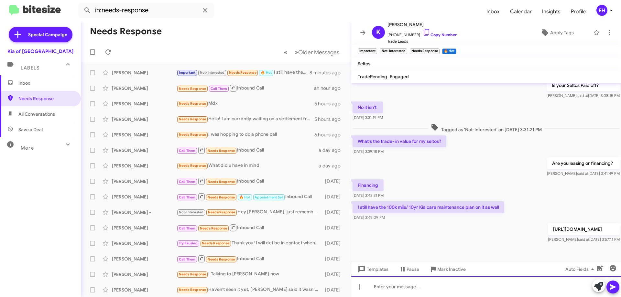
click at [436, 288] on div at bounding box center [486, 286] width 270 height 21
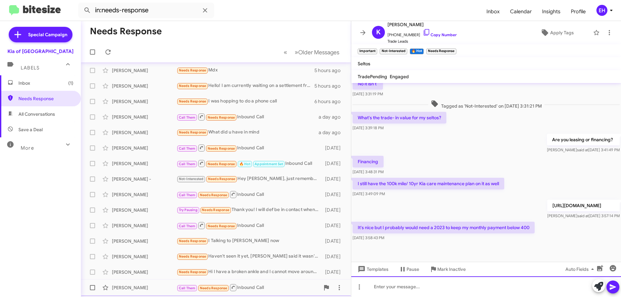
scroll to position [65, 0]
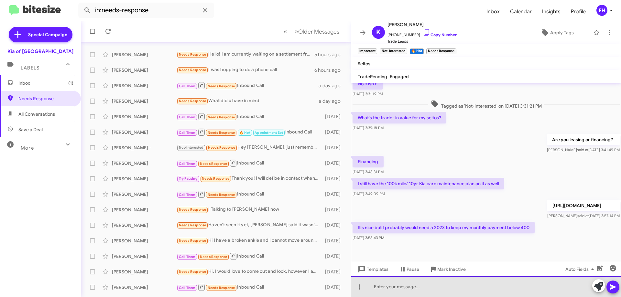
click at [422, 287] on div at bounding box center [486, 286] width 270 height 21
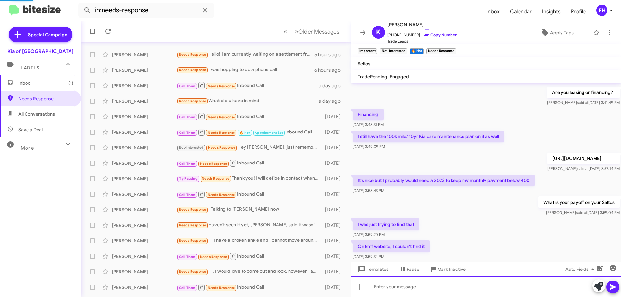
scroll to position [178, 0]
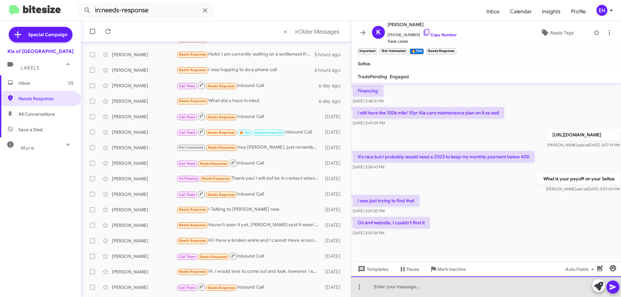
click at [433, 286] on div at bounding box center [486, 286] width 270 height 21
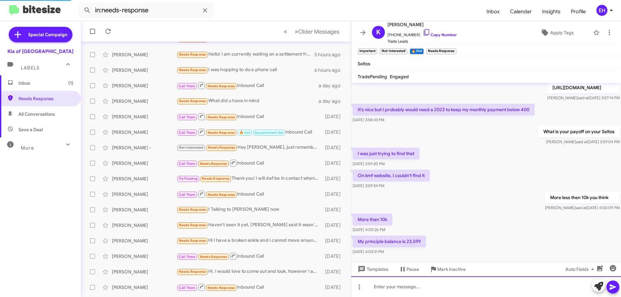
scroll to position [249, 0]
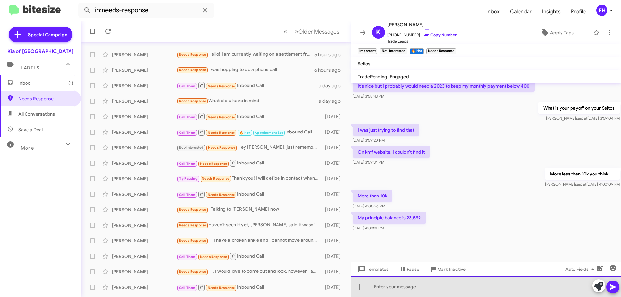
click at [464, 285] on div at bounding box center [486, 286] width 270 height 21
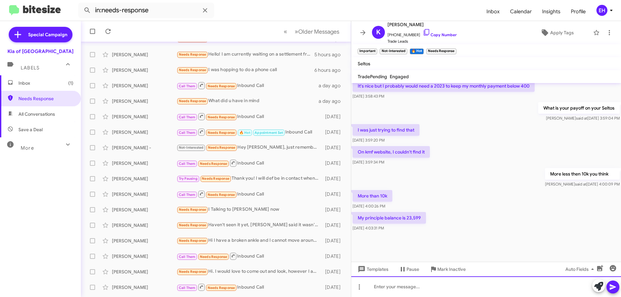
click at [405, 288] on div at bounding box center [486, 286] width 270 height 21
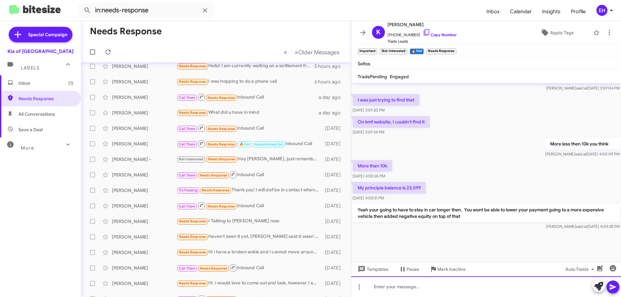
scroll to position [0, 0]
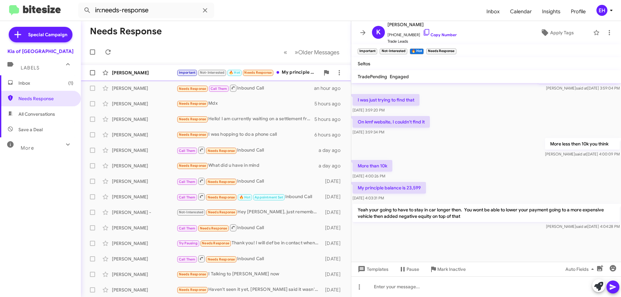
click at [290, 70] on div "Important Not-Interested 🔥 Hot Needs Response My principle balance is 23,599" at bounding box center [248, 72] width 143 height 7
click at [45, 65] on div "Labels" at bounding box center [34, 65] width 58 height 12
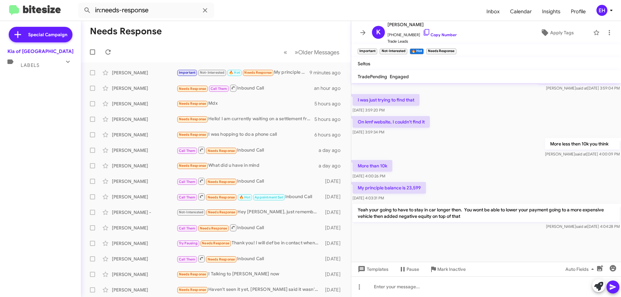
click at [32, 66] on span "Labels" at bounding box center [30, 65] width 19 height 6
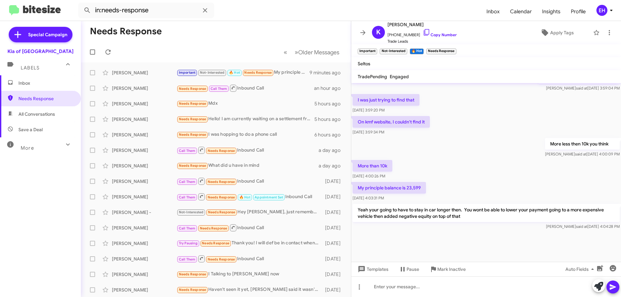
click at [30, 78] on span "Inbox" at bounding box center [40, 83] width 81 height 16
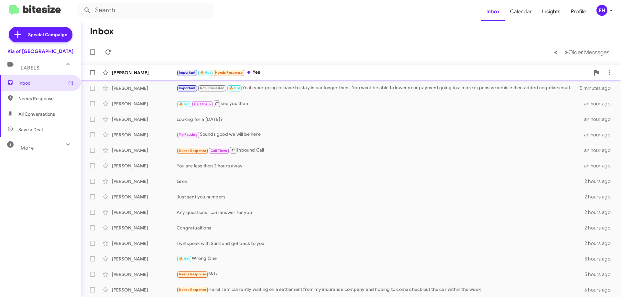
click at [258, 73] on div "Important 🔥 Hot Needs Response Yes" at bounding box center [383, 72] width 413 height 7
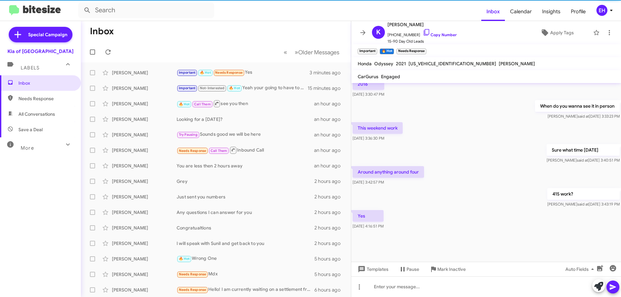
scroll to position [364, 0]
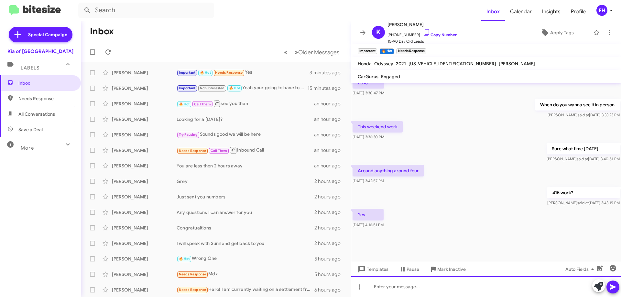
click at [449, 288] on div at bounding box center [486, 286] width 270 height 21
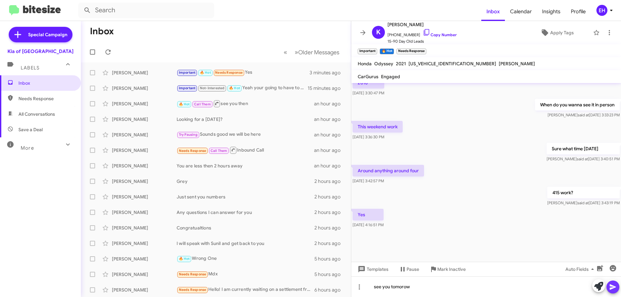
click at [609, 284] on icon at bounding box center [613, 287] width 8 height 8
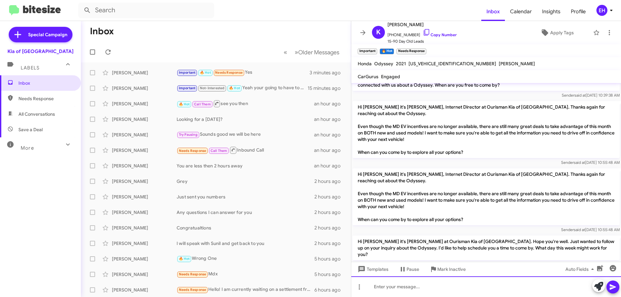
scroll to position [0, 0]
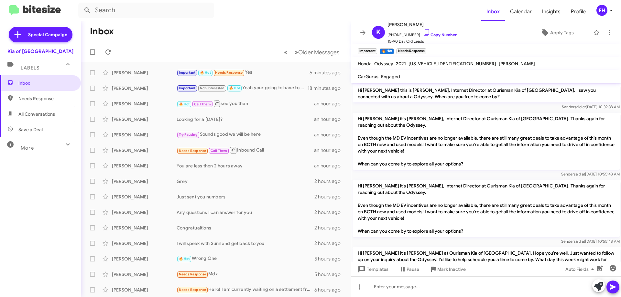
click at [277, 52] on div "« Previous » Next Older Messages" at bounding box center [311, 52] width 68 height 13
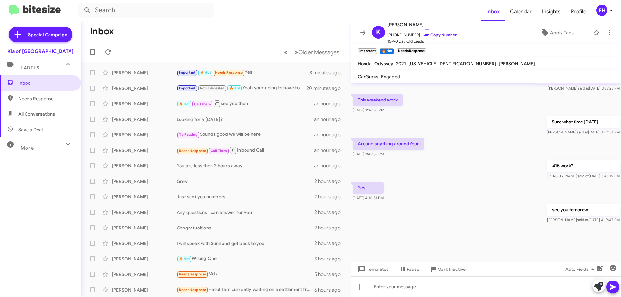
click at [22, 103] on span "Needs Response" at bounding box center [40, 99] width 81 height 16
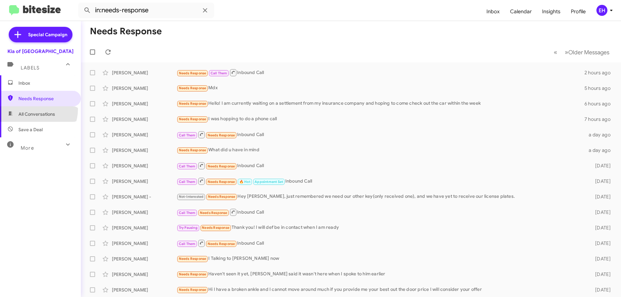
click at [33, 109] on span "All Conversations" at bounding box center [40, 114] width 81 height 16
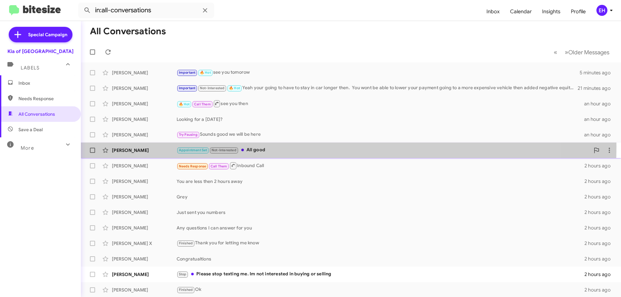
click at [260, 146] on div "Appointment Set Not-Interested All good" at bounding box center [383, 149] width 413 height 7
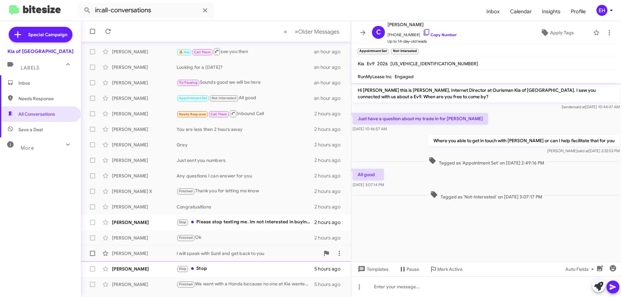
scroll to position [78, 0]
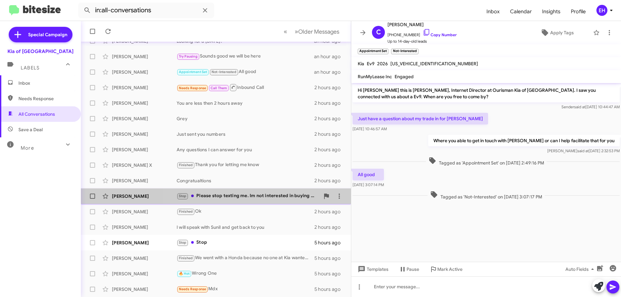
click at [264, 198] on div "Stop Please stop texting me. Im not interested in buying or selling" at bounding box center [248, 195] width 143 height 7
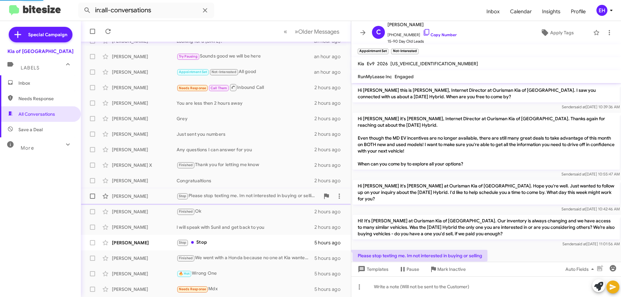
scroll to position [10, 0]
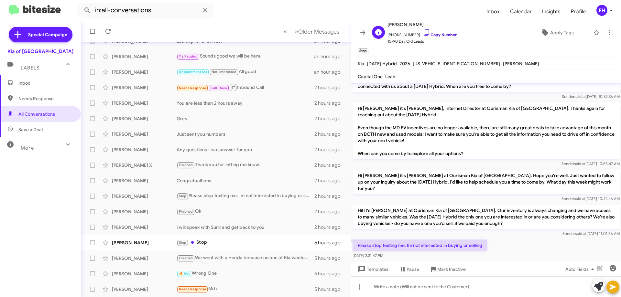
click at [443, 36] on link "Copy Number" at bounding box center [440, 34] width 34 height 5
click at [205, 241] on div "Stop Stop" at bounding box center [248, 242] width 143 height 7
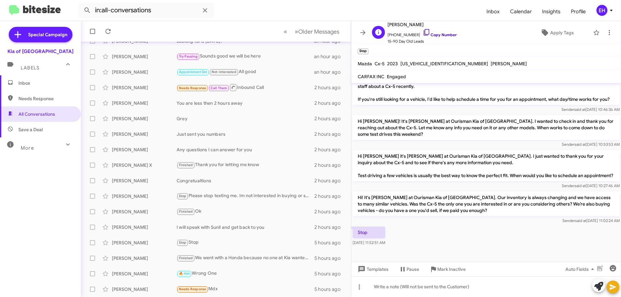
click at [442, 32] on link "Copy Number" at bounding box center [440, 34] width 34 height 5
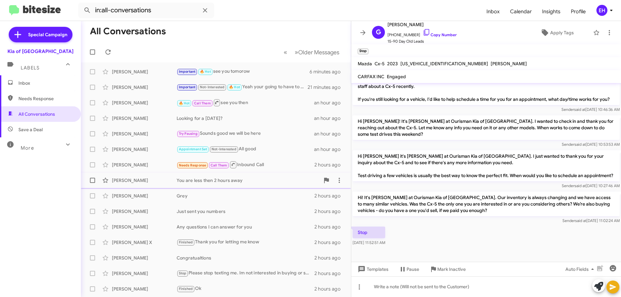
scroll to position [0, 0]
click at [310, 49] on span "Older Messages" at bounding box center [318, 52] width 41 height 7
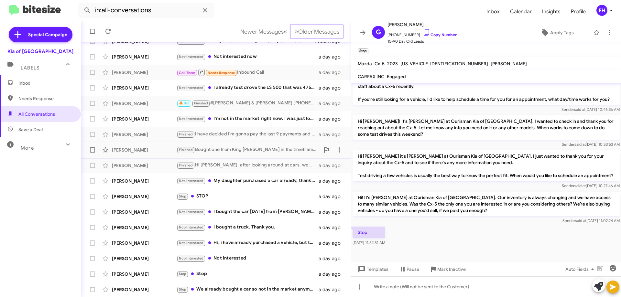
scroll to position [78, 0]
click at [326, 34] on span "Older Messages" at bounding box center [318, 31] width 41 height 7
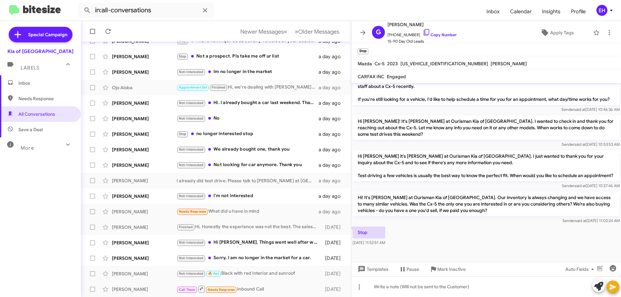
click at [25, 101] on span "Needs Response" at bounding box center [45, 98] width 55 height 6
type input "in:needs-response"
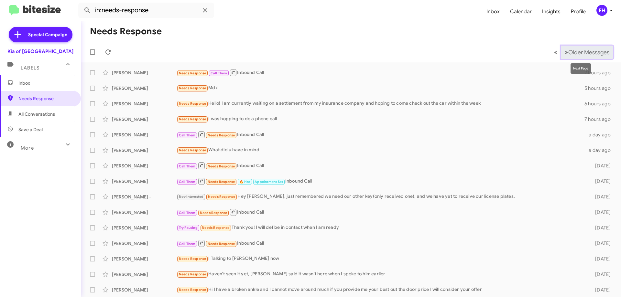
click at [581, 52] on span "Older Messages" at bounding box center [588, 52] width 41 height 7
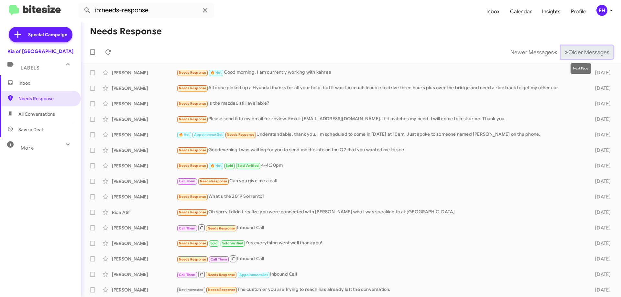
click at [583, 52] on span "Older Messages" at bounding box center [588, 52] width 41 height 7
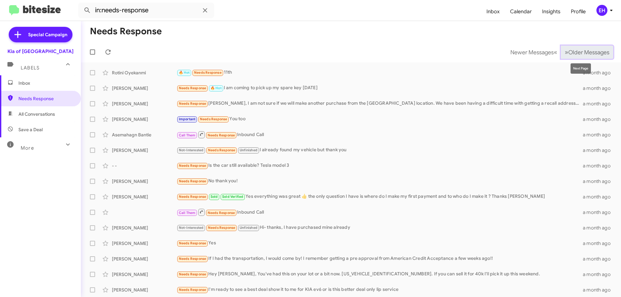
click at [584, 51] on span "Older Messages" at bounding box center [588, 52] width 41 height 7
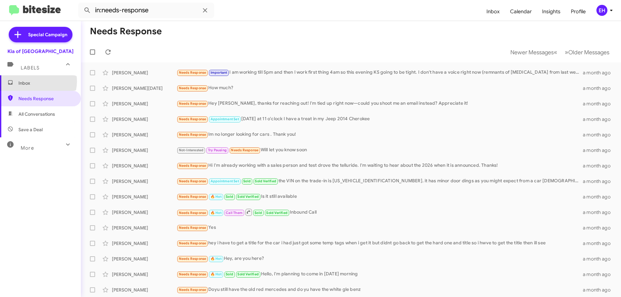
click at [37, 81] on span "Inbox" at bounding box center [45, 83] width 55 height 6
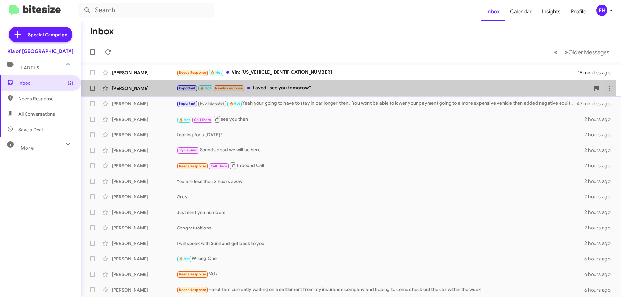
click at [281, 91] on div "Important 🔥 Hot Needs Response Loved “see you tomorow”" at bounding box center [383, 87] width 413 height 7
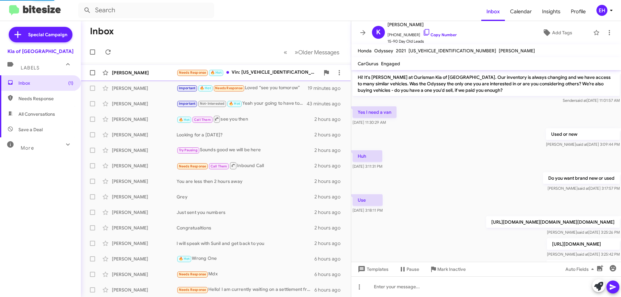
scroll to position [300, 0]
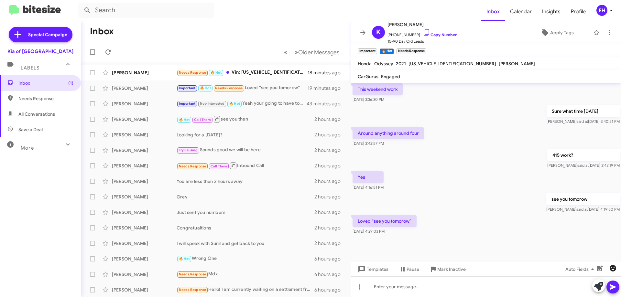
click at [609, 268] on icon "button" at bounding box center [613, 269] width 8 height 8
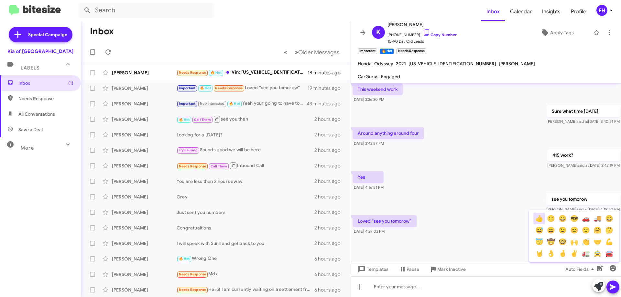
click at [537, 220] on button "👍" at bounding box center [539, 219] width 12 height 12
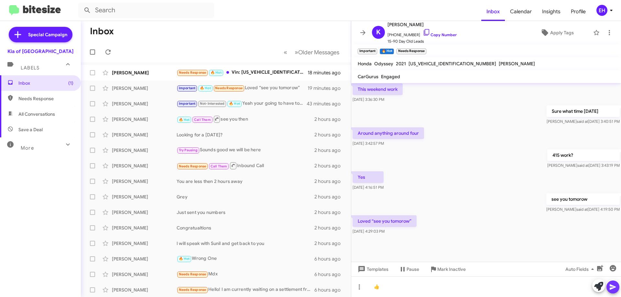
click at [606, 287] on button at bounding box center [612, 287] width 13 height 13
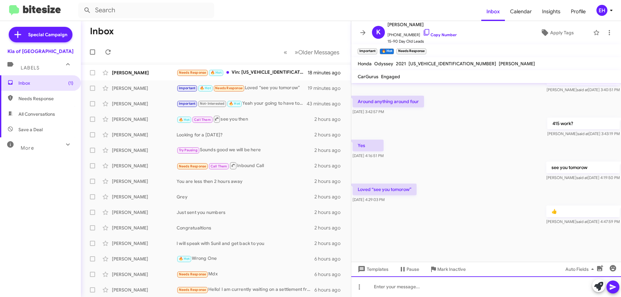
scroll to position [502, 0]
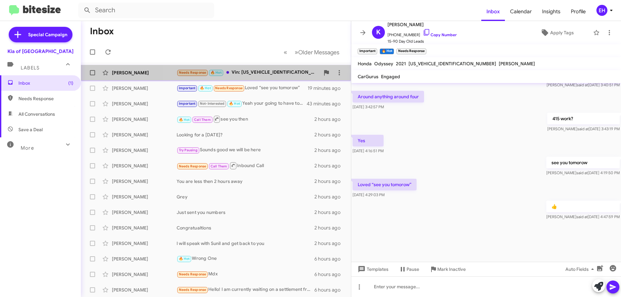
click at [260, 70] on div "Needs Response 🔥 Hot Vin: [US_VEHICLE_IDENTIFICATION_NUMBER]" at bounding box center [248, 72] width 143 height 7
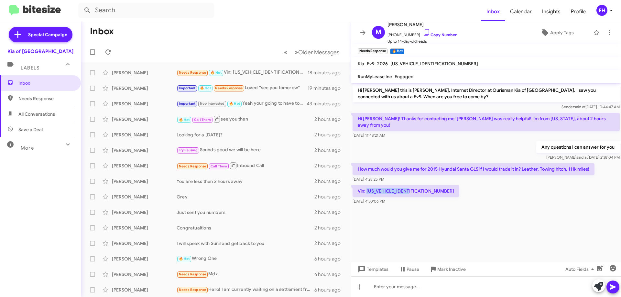
drag, startPoint x: 412, startPoint y: 184, endPoint x: 367, endPoint y: 185, distance: 45.3
click at [367, 185] on p "Vin: [US_VEHICLE_IDENTIFICATION_NUMBER]" at bounding box center [405, 191] width 107 height 12
copy p "[US_VEHICLE_IDENTIFICATION_NUMBER]"
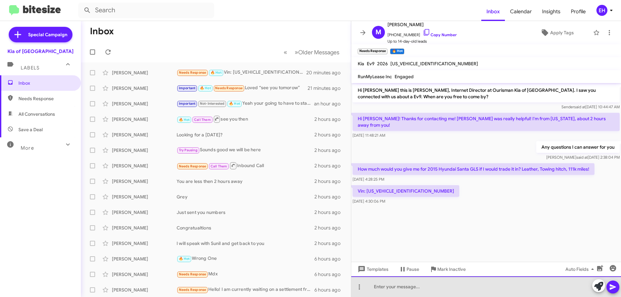
click at [447, 288] on div at bounding box center [486, 286] width 270 height 21
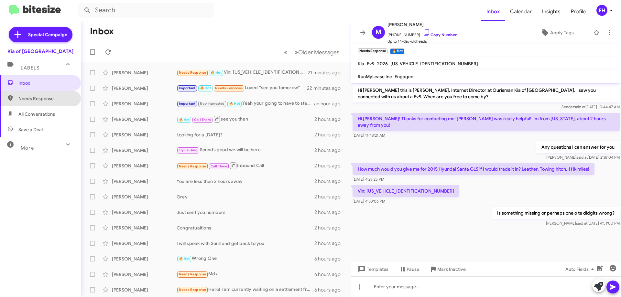
click at [48, 98] on span "Needs Response" at bounding box center [45, 98] width 55 height 6
type input "in:needs-response"
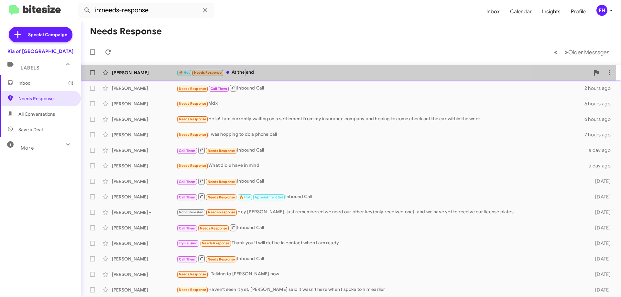
click at [244, 75] on div "🔥 Hot Needs Response At the end" at bounding box center [383, 72] width 413 height 7
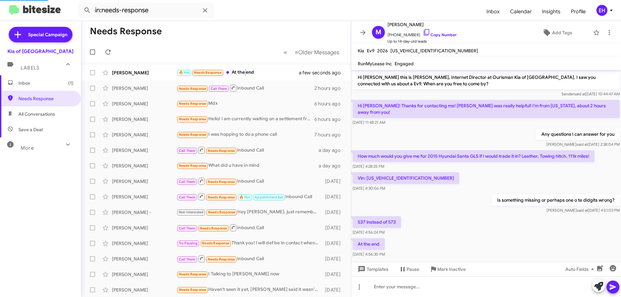
scroll to position [4, 0]
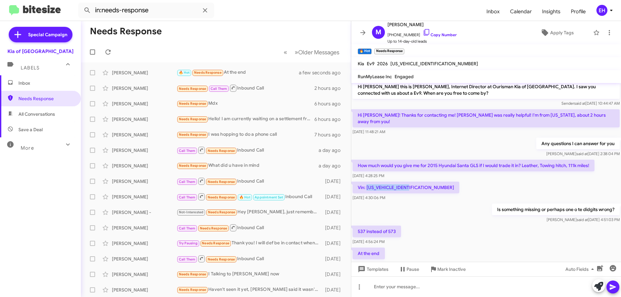
drag, startPoint x: 414, startPoint y: 181, endPoint x: 368, endPoint y: 183, distance: 46.6
click at [368, 183] on p "Vin: [US_VEHICLE_IDENTIFICATION_NUMBER]" at bounding box center [405, 188] width 107 height 12
copy p "[US_VEHICLE_IDENTIFICATION_NUMBER]"
